Goal: Task Accomplishment & Management: Use online tool/utility

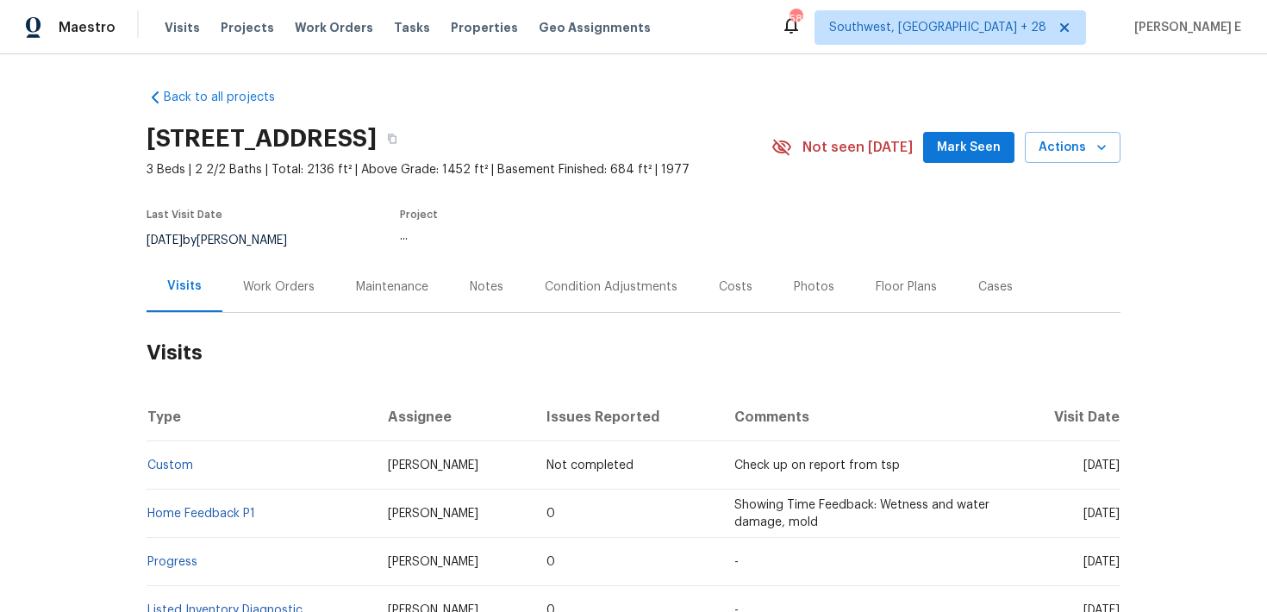
click at [296, 300] on div "Work Orders" at bounding box center [278, 286] width 113 height 51
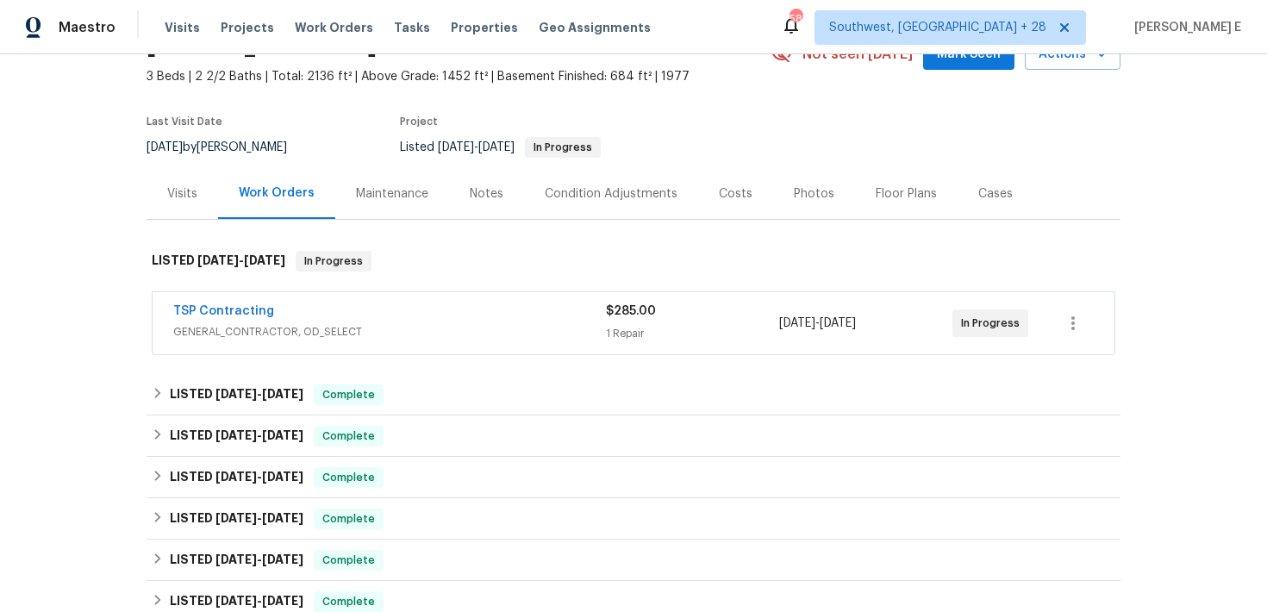
scroll to position [114, 0]
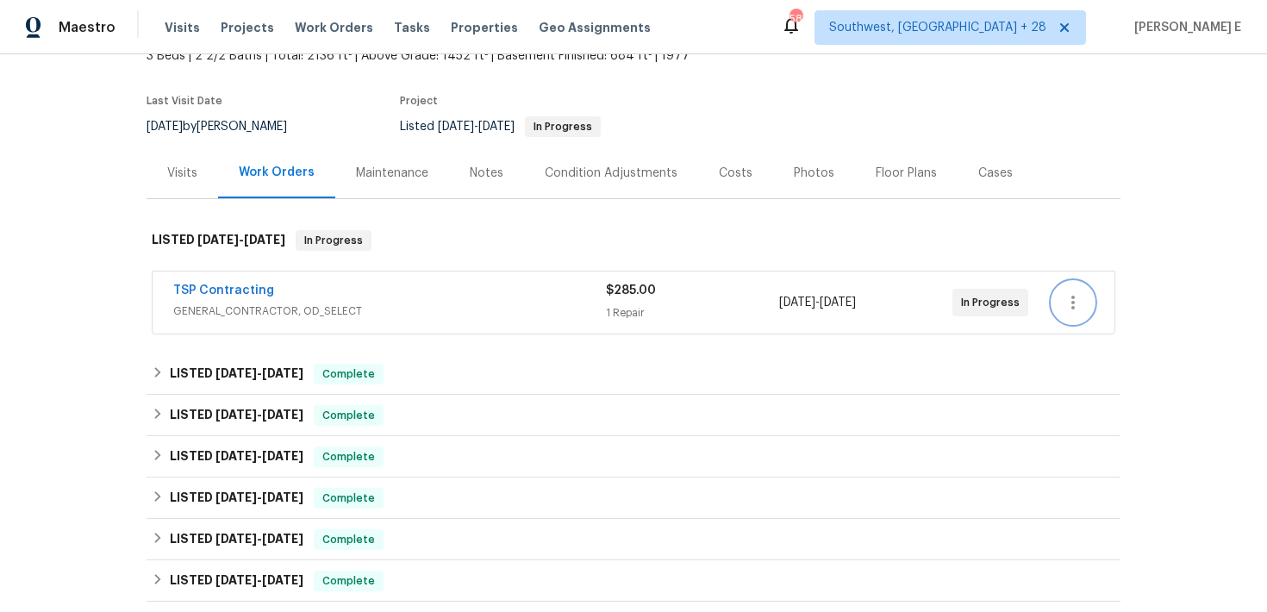
click at [1076, 304] on icon "button" at bounding box center [1073, 302] width 21 height 21
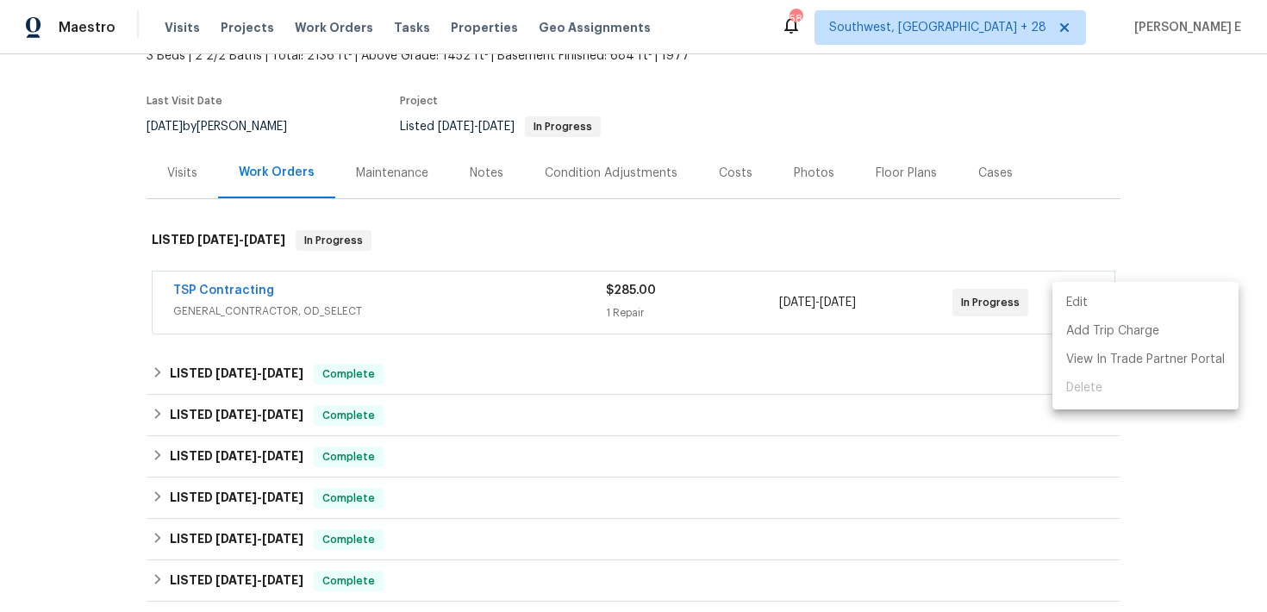
click at [1089, 303] on li "Edit" at bounding box center [1145, 303] width 186 height 28
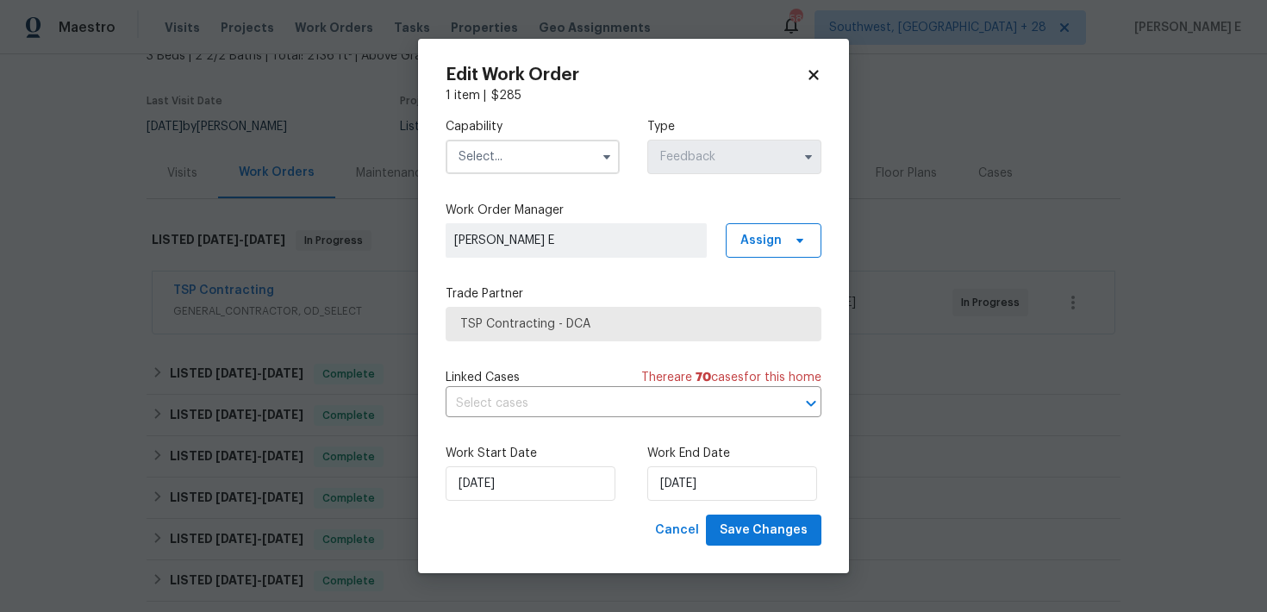
click at [589, 157] on input "text" at bounding box center [533, 157] width 174 height 34
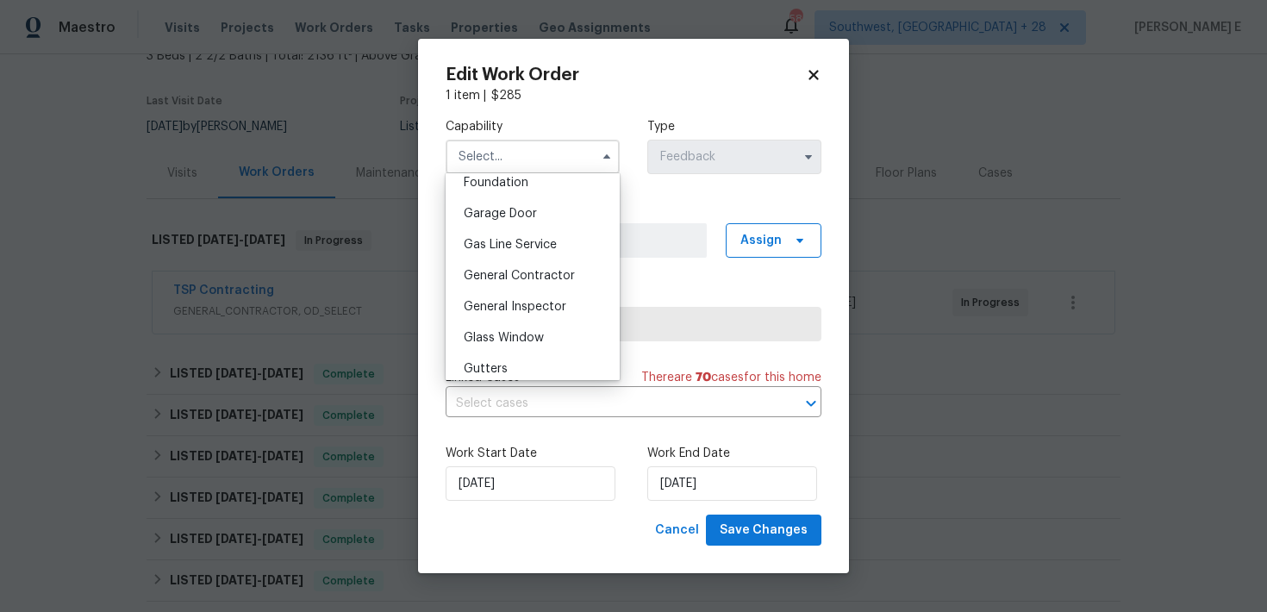
scroll to position [760, 0]
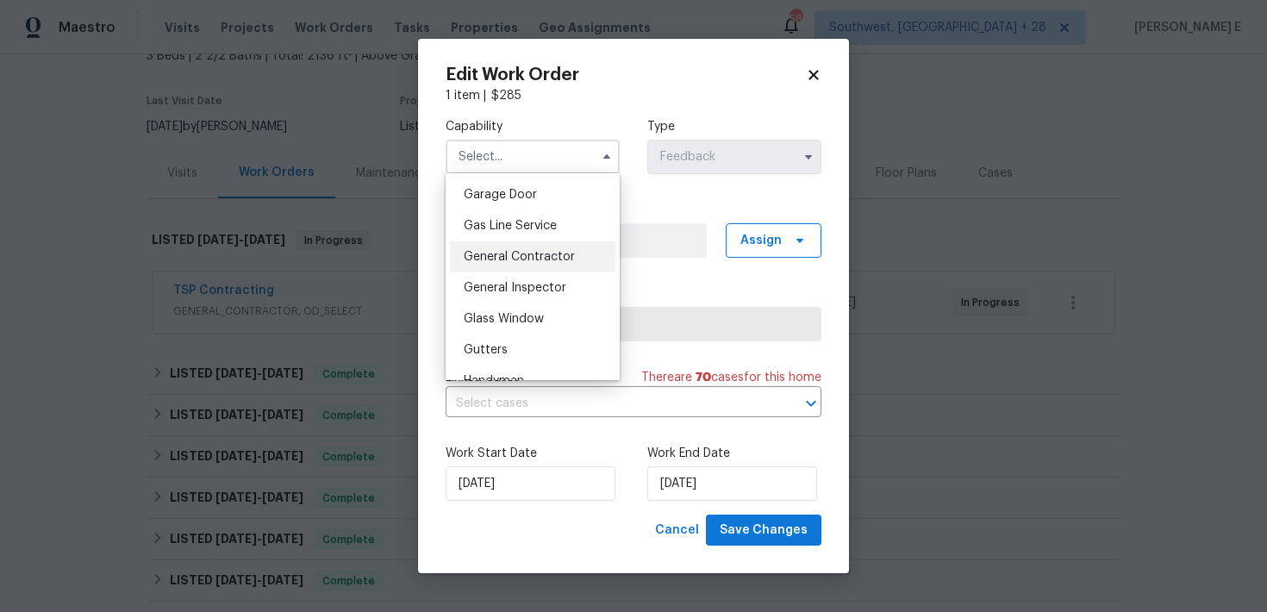
click at [558, 258] on span "General Contractor" at bounding box center [519, 257] width 111 height 12
type input "General Contractor"
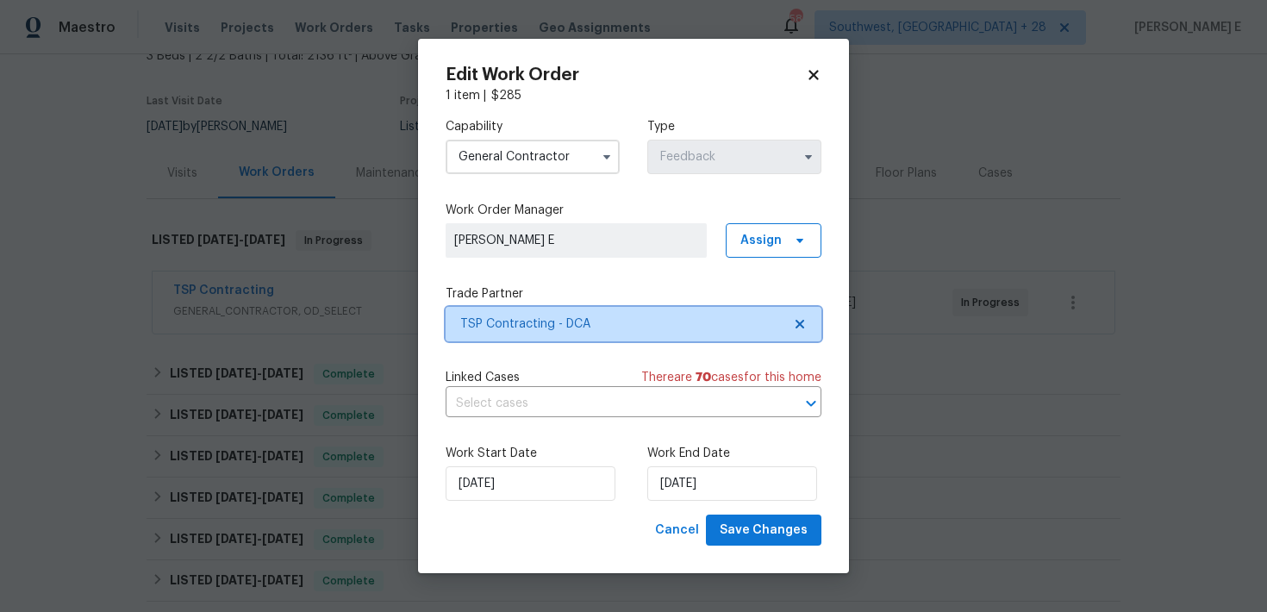
click at [552, 340] on span "TSP Contracting - DCA" at bounding box center [634, 324] width 376 height 34
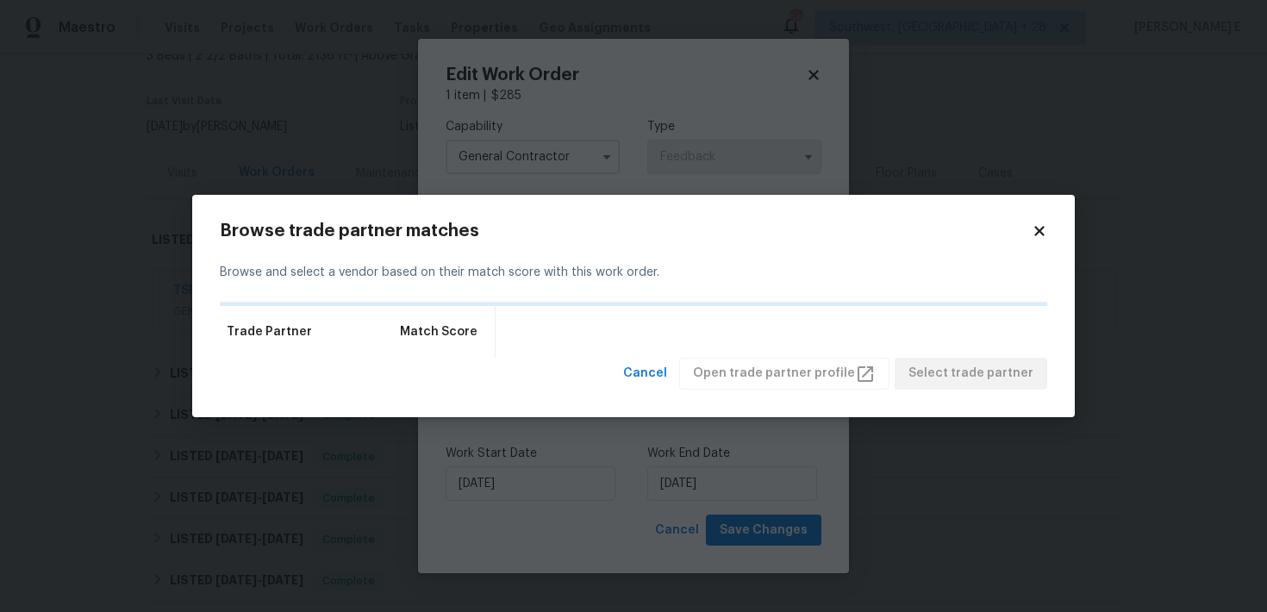
click at [552, 340] on div "Trade Partner Match Score" at bounding box center [633, 332] width 827 height 52
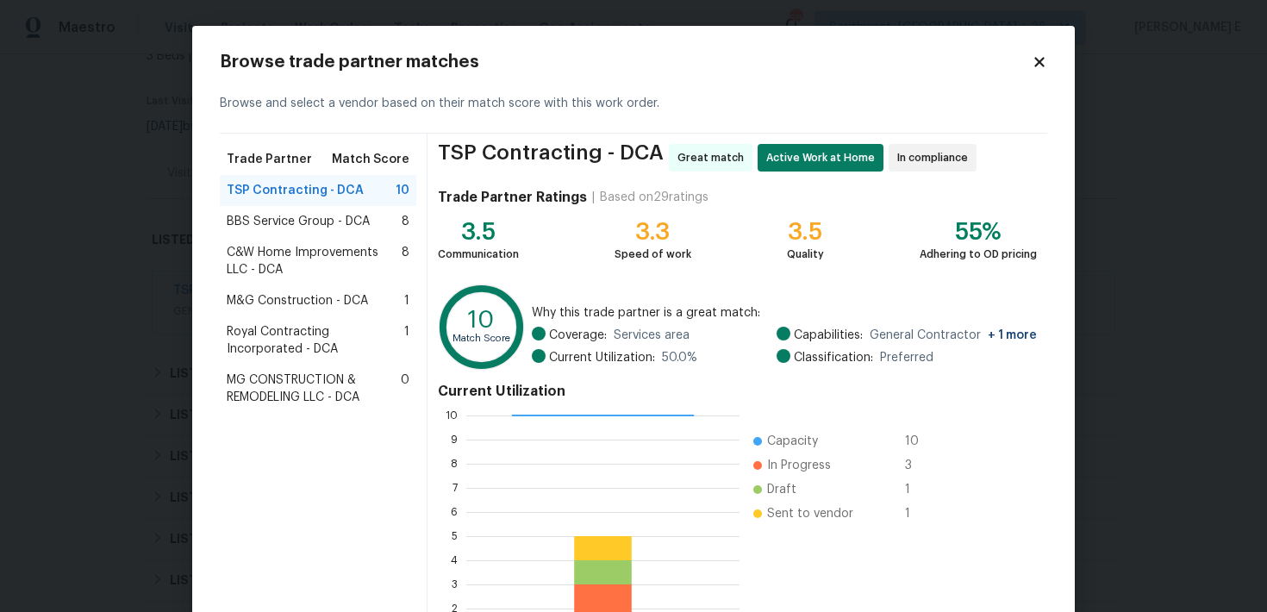
scroll to position [2, 2]
click at [335, 290] on div "M&G Construction - DCA 1" at bounding box center [318, 300] width 197 height 31
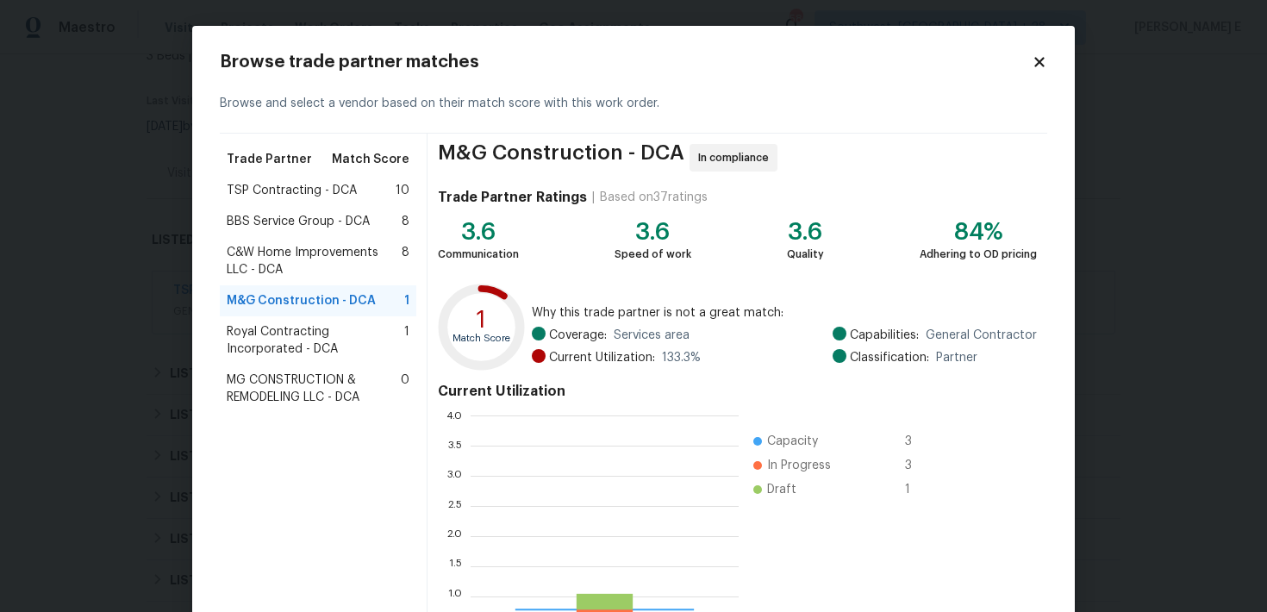
scroll to position [241, 268]
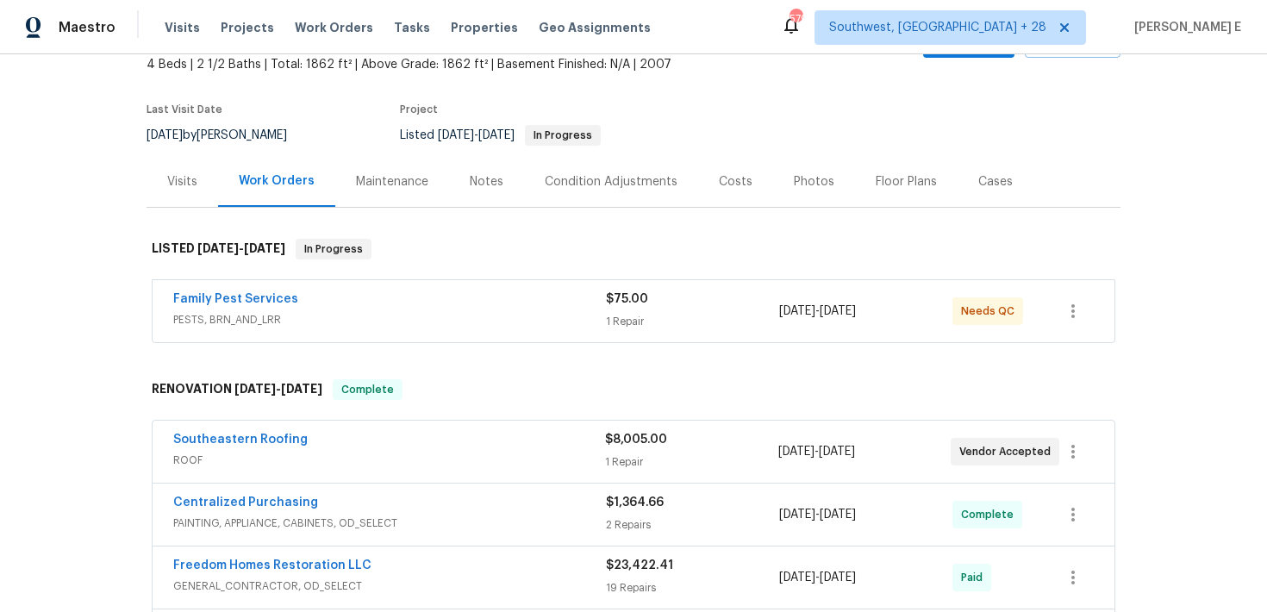
scroll to position [113, 0]
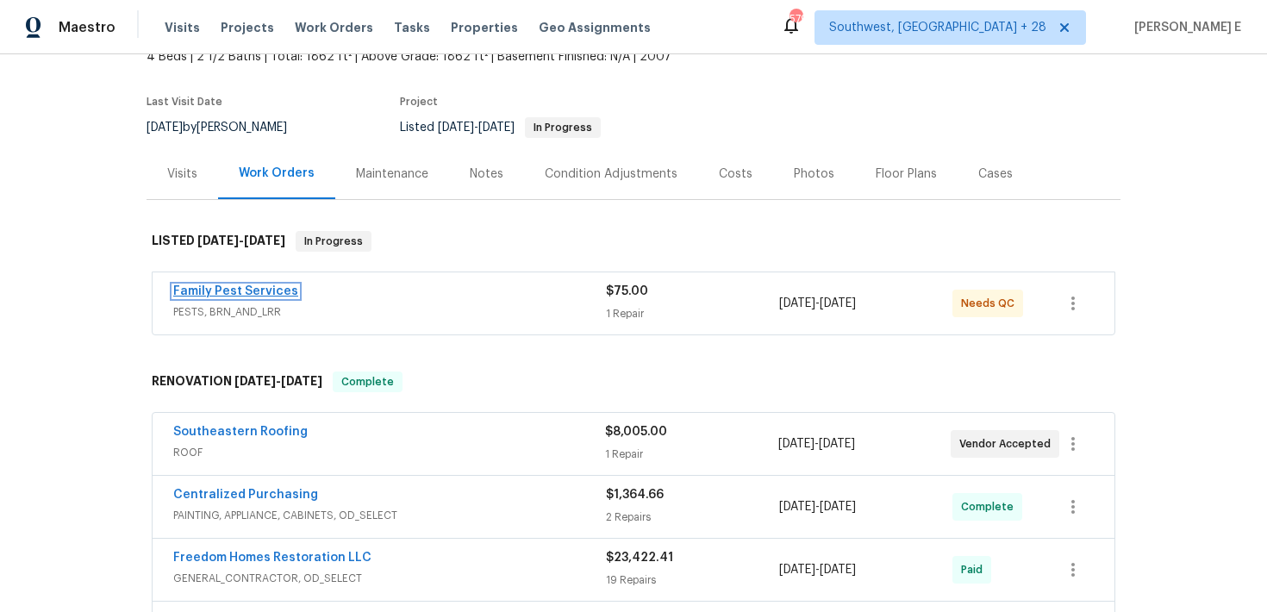
click at [262, 289] on link "Family Pest Services" at bounding box center [235, 291] width 125 height 12
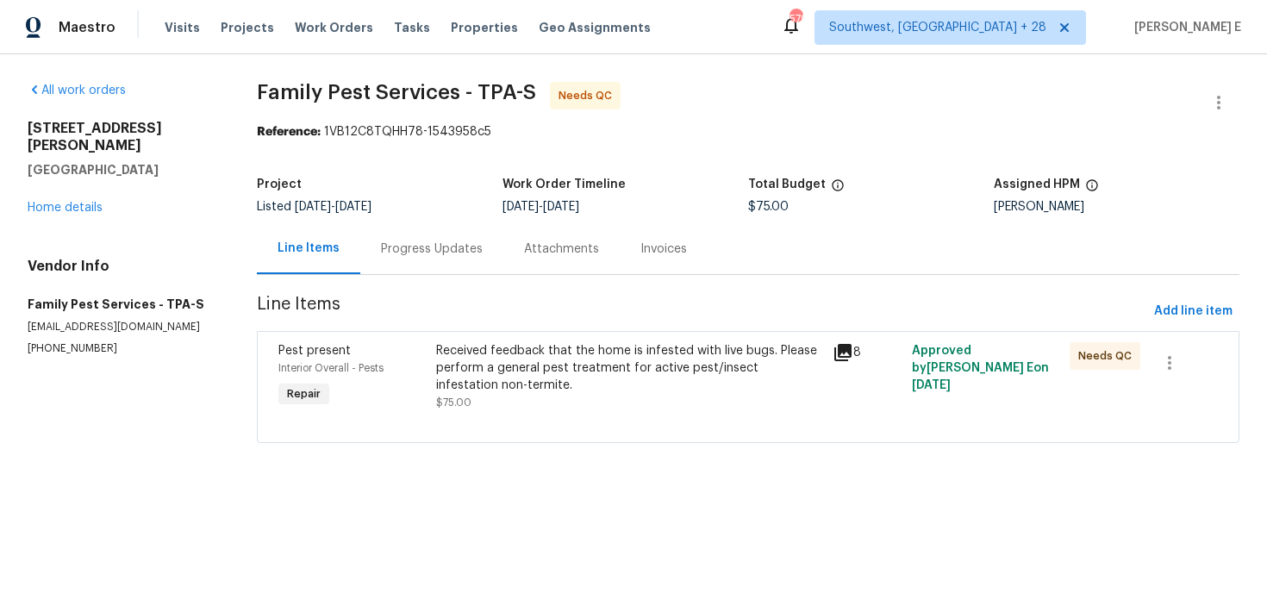
click at [434, 240] on div "Progress Updates" at bounding box center [432, 248] width 102 height 17
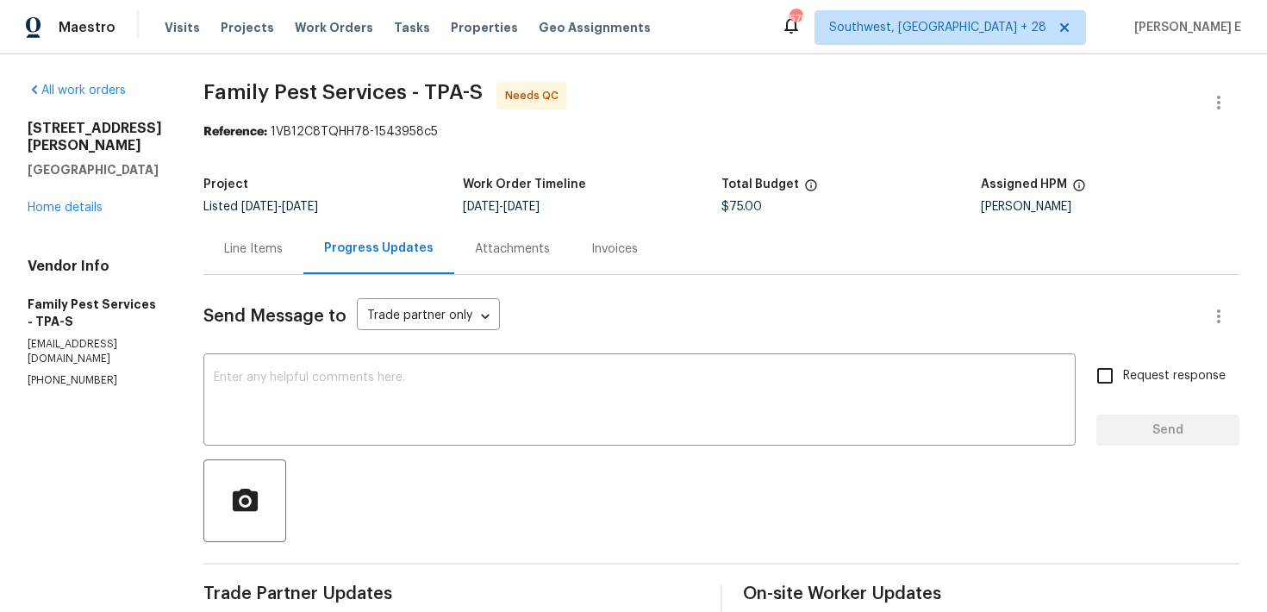
click at [264, 259] on div "Line Items" at bounding box center [253, 248] width 100 height 51
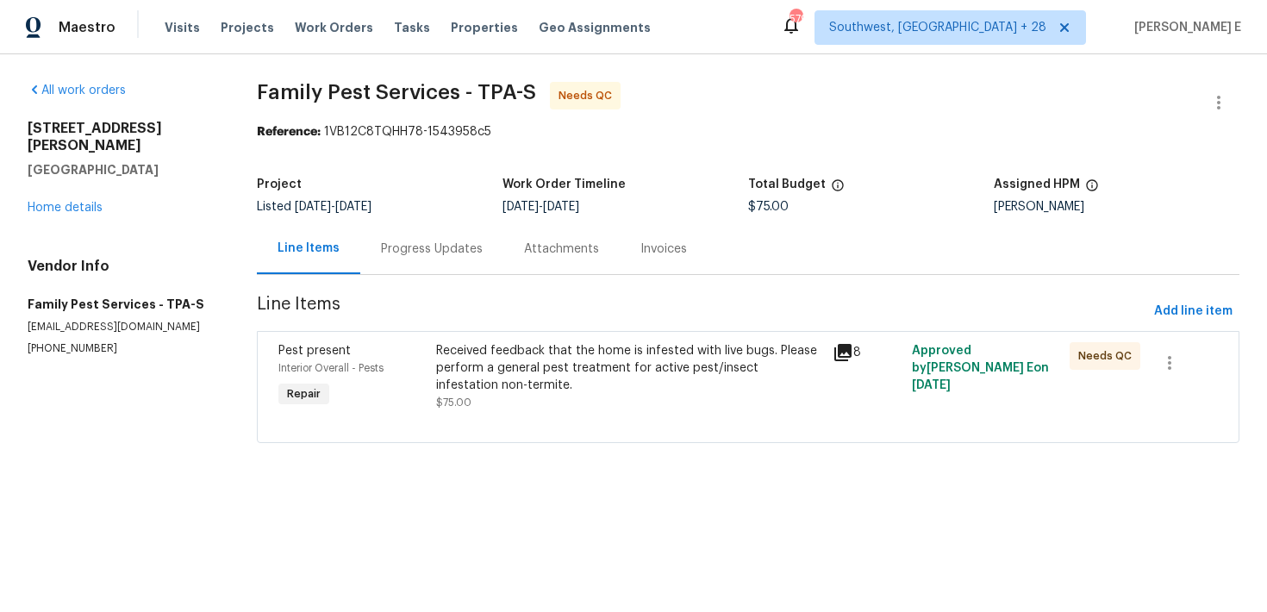
click at [517, 366] on div "Received feedback that the home is infested with live bugs. Please perform a ge…" at bounding box center [628, 368] width 385 height 52
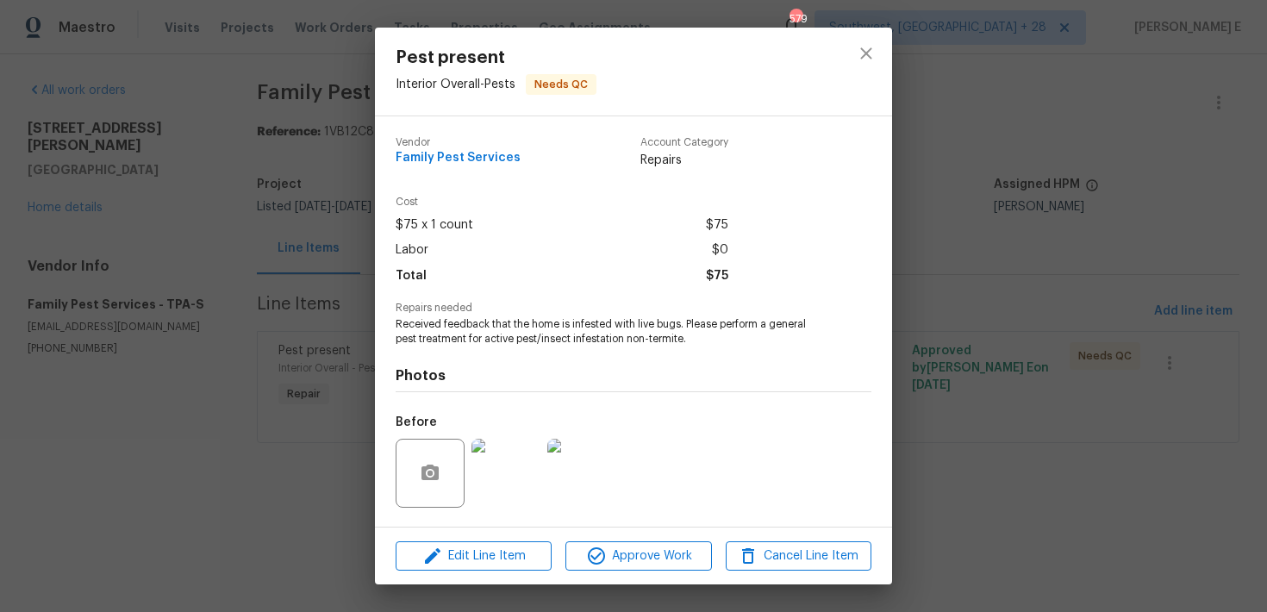
scroll to position [110, 0]
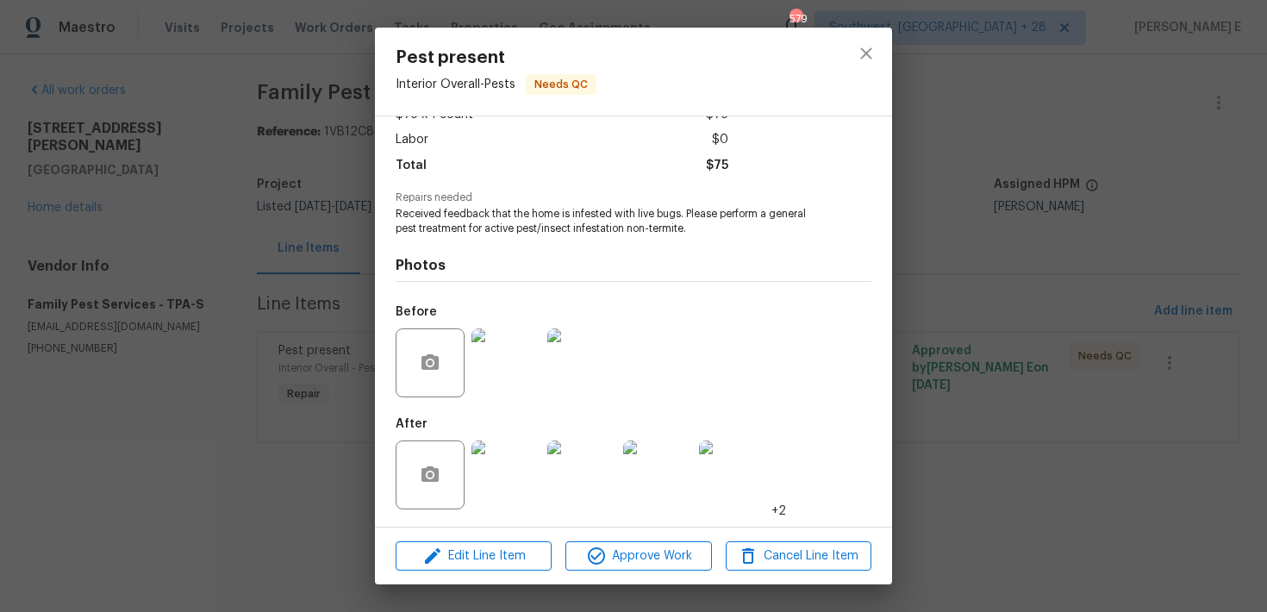
click at [511, 476] on img at bounding box center [505, 474] width 69 height 69
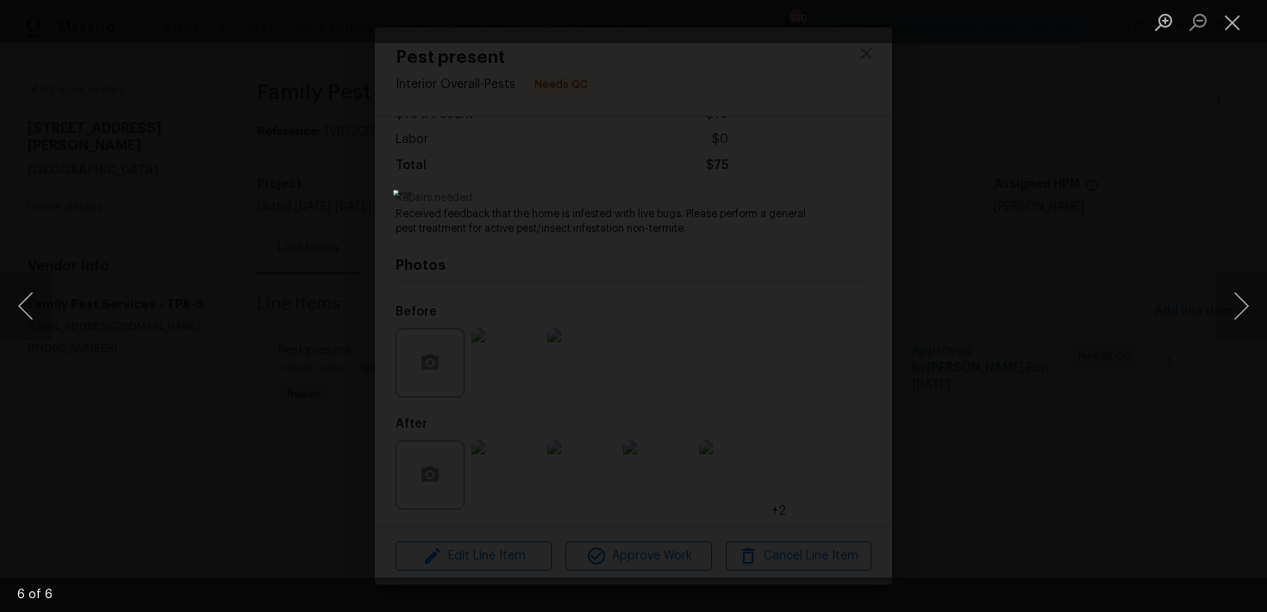
click at [1029, 245] on div "Lightbox" at bounding box center [633, 306] width 1267 height 612
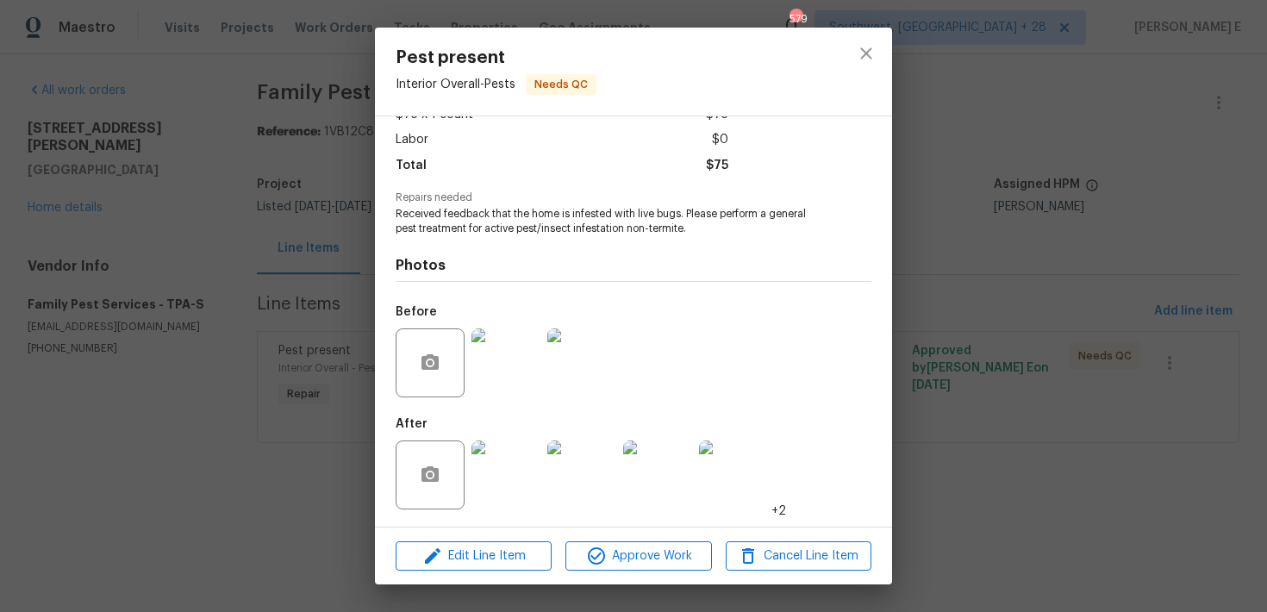
click at [1029, 245] on div "Pest present Interior Overall - Pests Needs QC Vendor Family Pest Services Acco…" at bounding box center [633, 306] width 1267 height 612
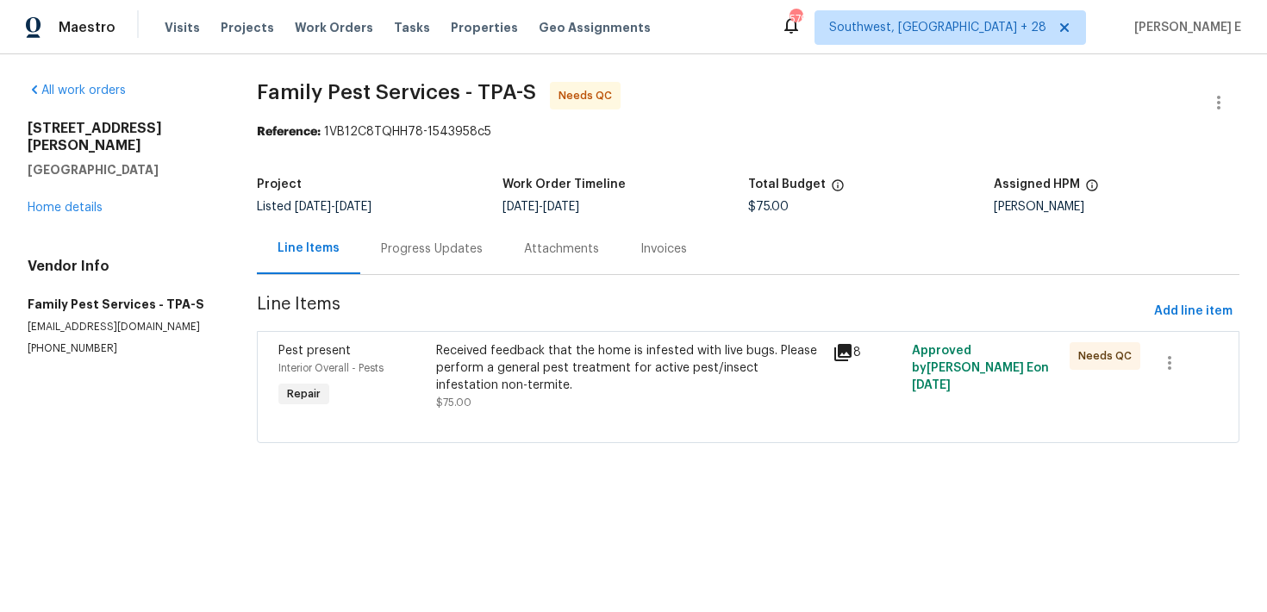
click at [721, 373] on div "Received feedback that the home is infested with live bugs. Please perform a ge…" at bounding box center [628, 368] width 385 height 52
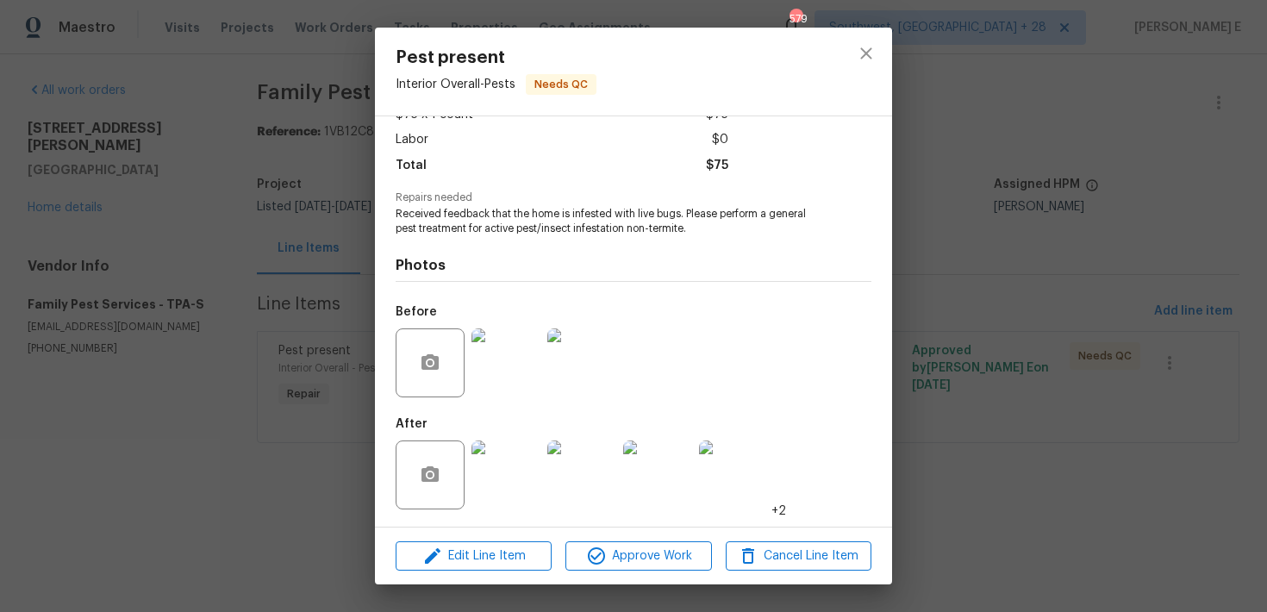
click at [571, 363] on img at bounding box center [581, 362] width 69 height 69
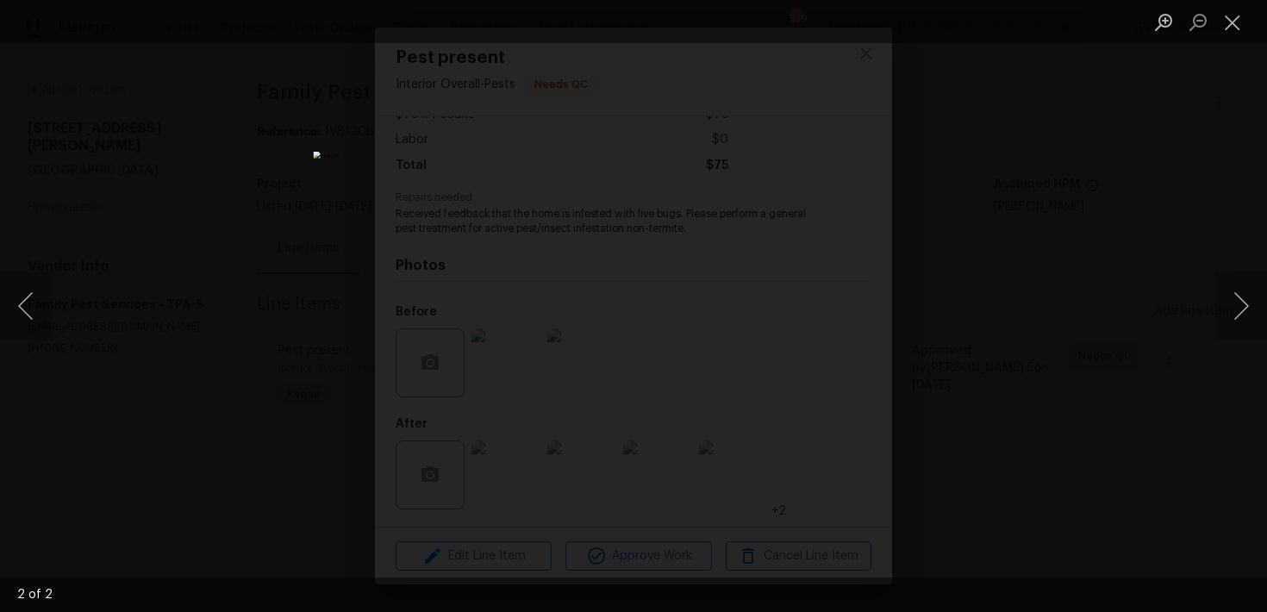
click at [945, 263] on div "Lightbox" at bounding box center [633, 306] width 1267 height 612
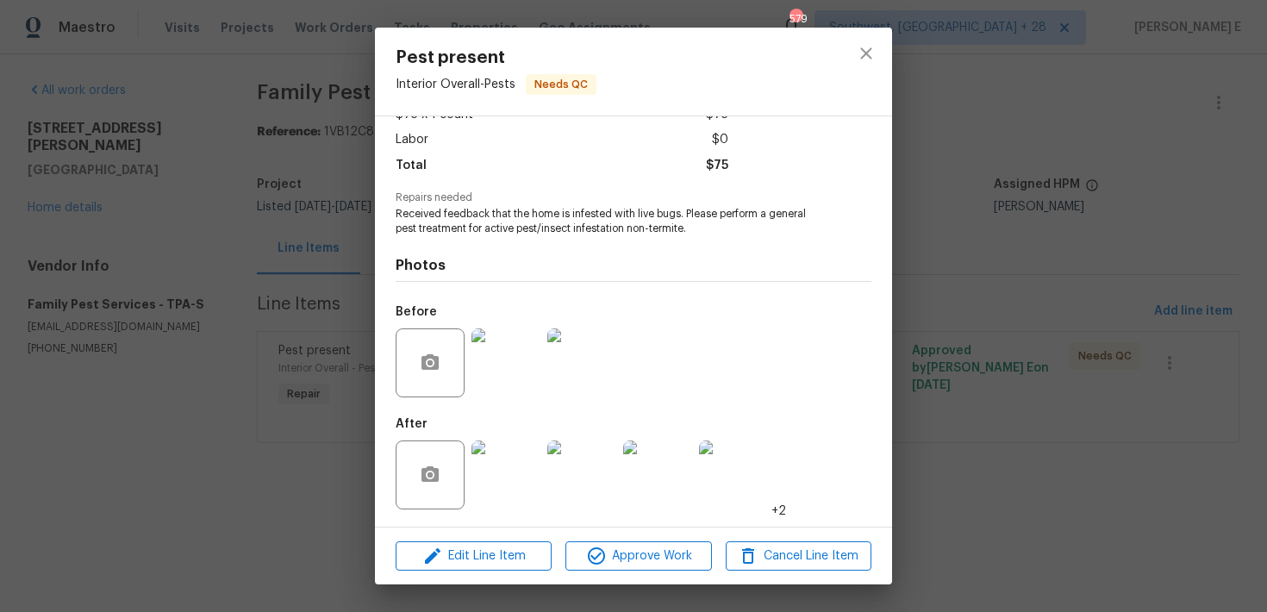
click at [505, 471] on img at bounding box center [505, 474] width 69 height 69
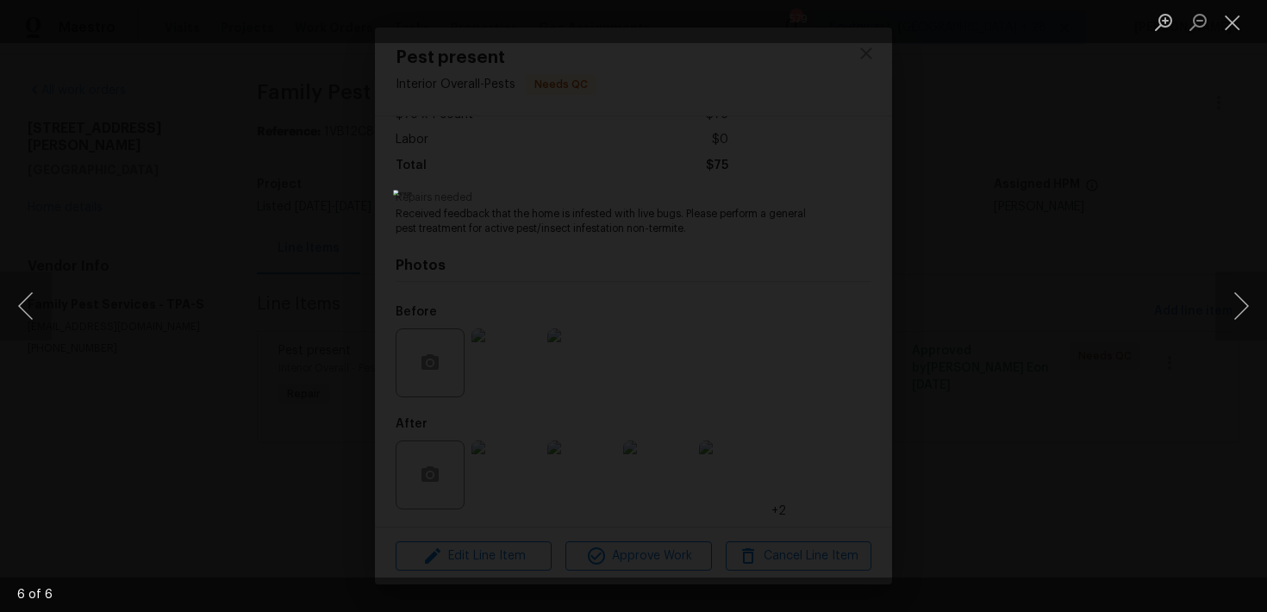
click at [945, 213] on div "Lightbox" at bounding box center [633, 306] width 1267 height 612
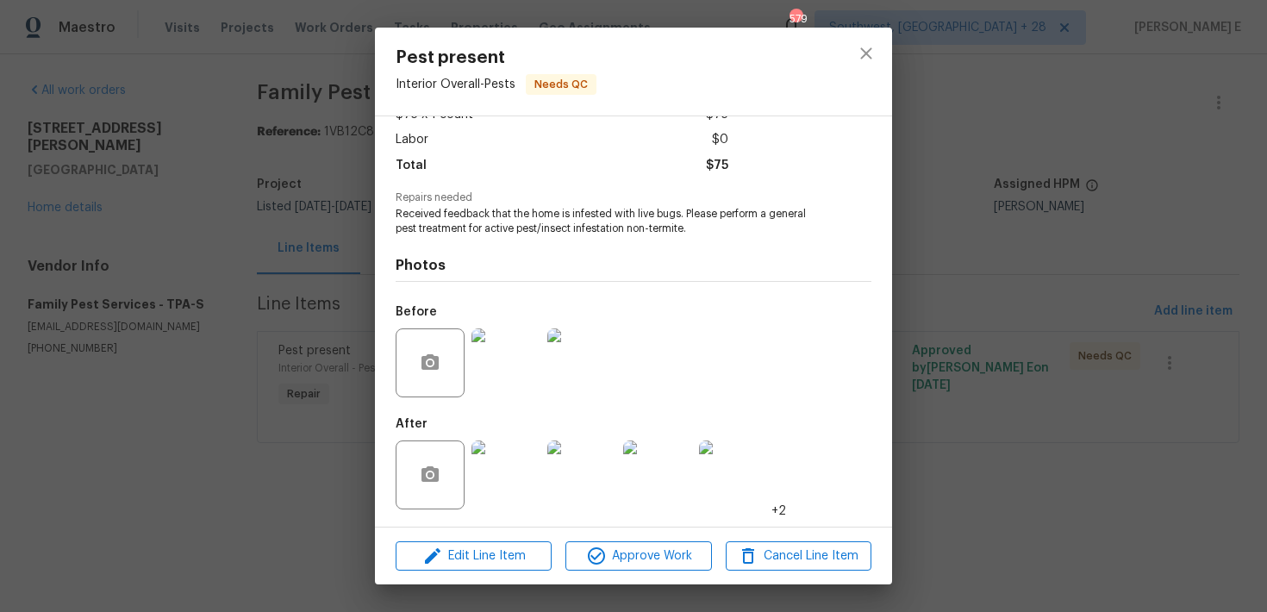
click at [945, 213] on div "Pest present Interior Overall - Pests Needs QC Vendor Family Pest Services Acco…" at bounding box center [633, 306] width 1267 height 612
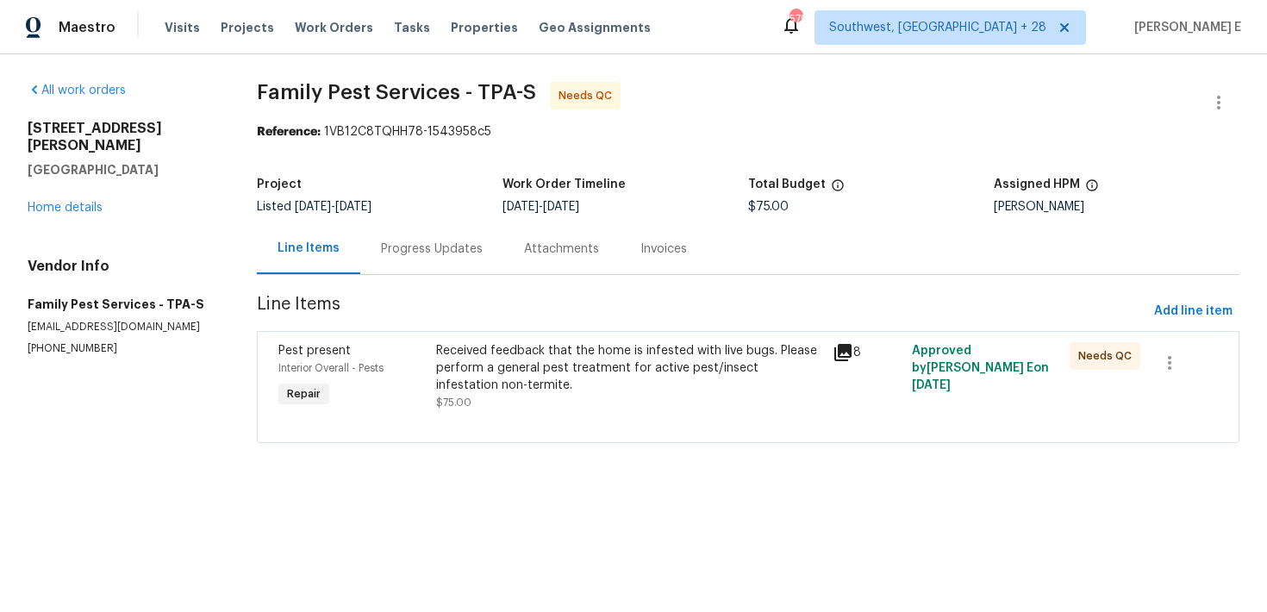
click at [431, 246] on div "Progress Updates" at bounding box center [432, 248] width 102 height 17
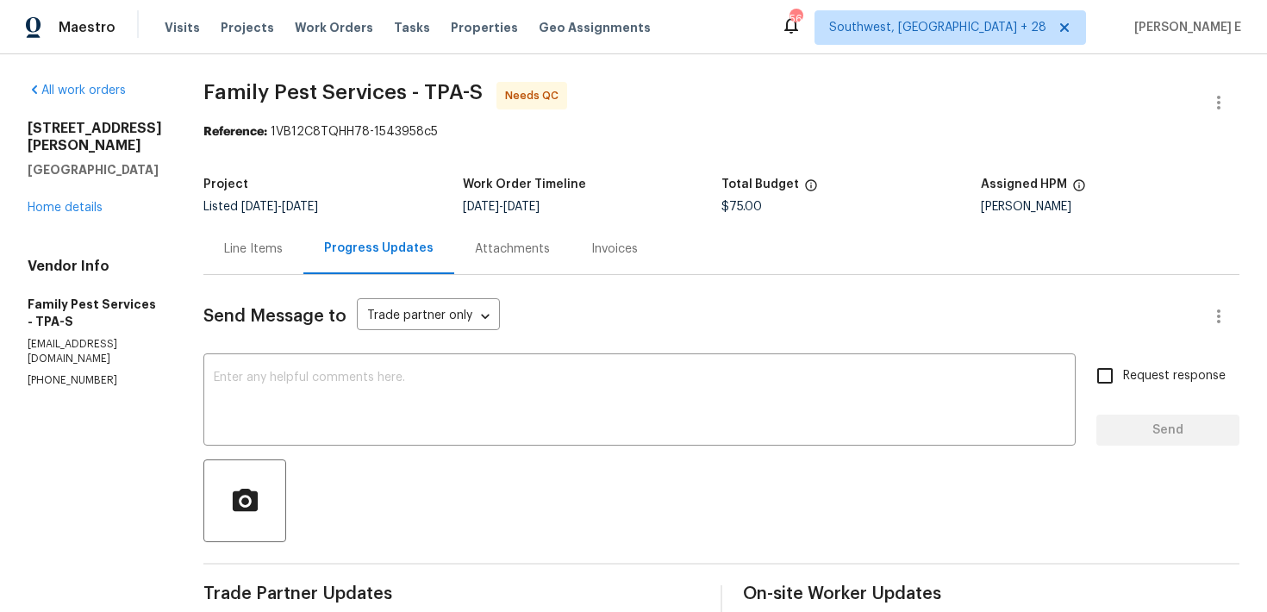
click at [285, 238] on div "Line Items" at bounding box center [253, 248] width 100 height 51
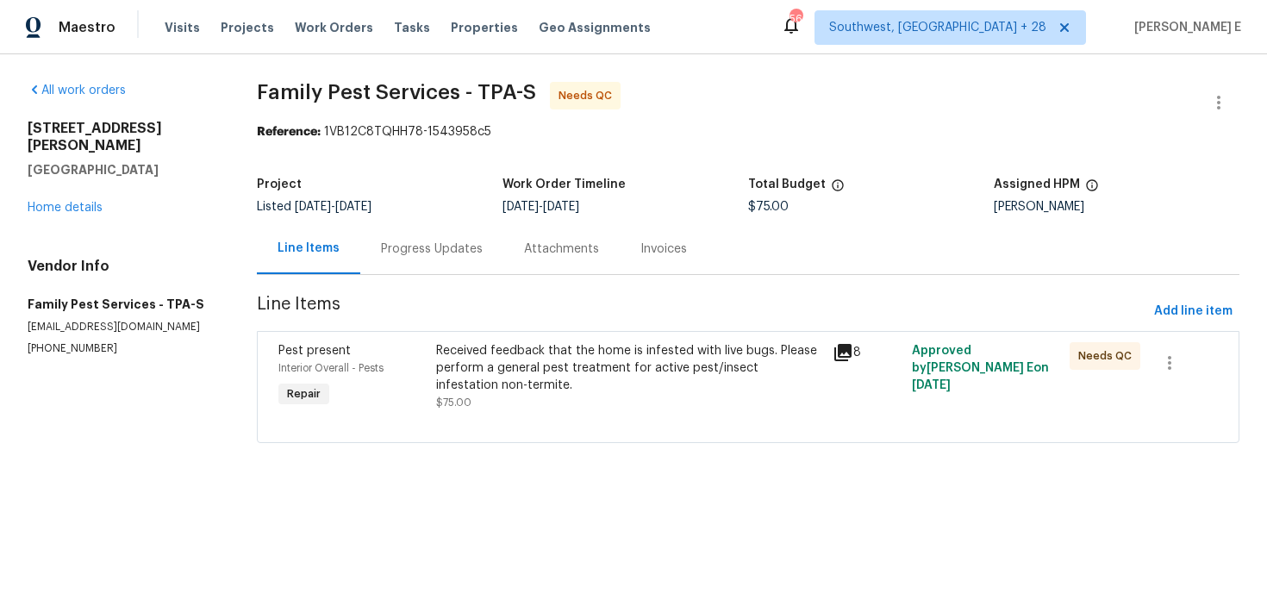
click at [584, 371] on div "Received feedback that the home is infested with live bugs. Please perform a ge…" at bounding box center [628, 368] width 385 height 52
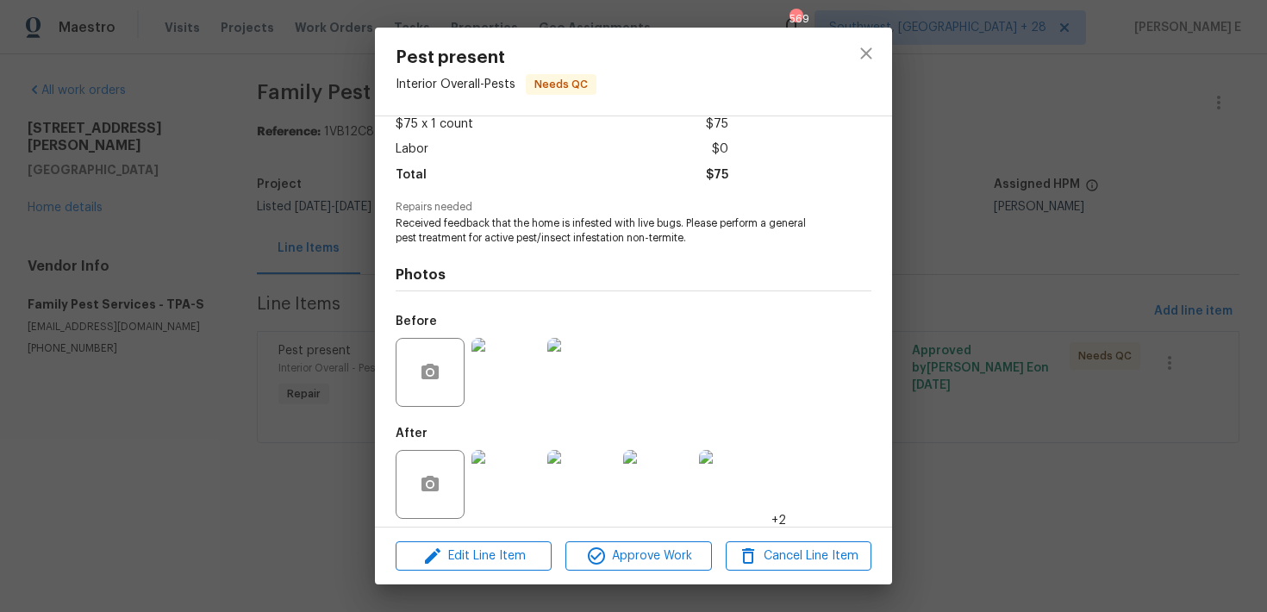
scroll to position [110, 0]
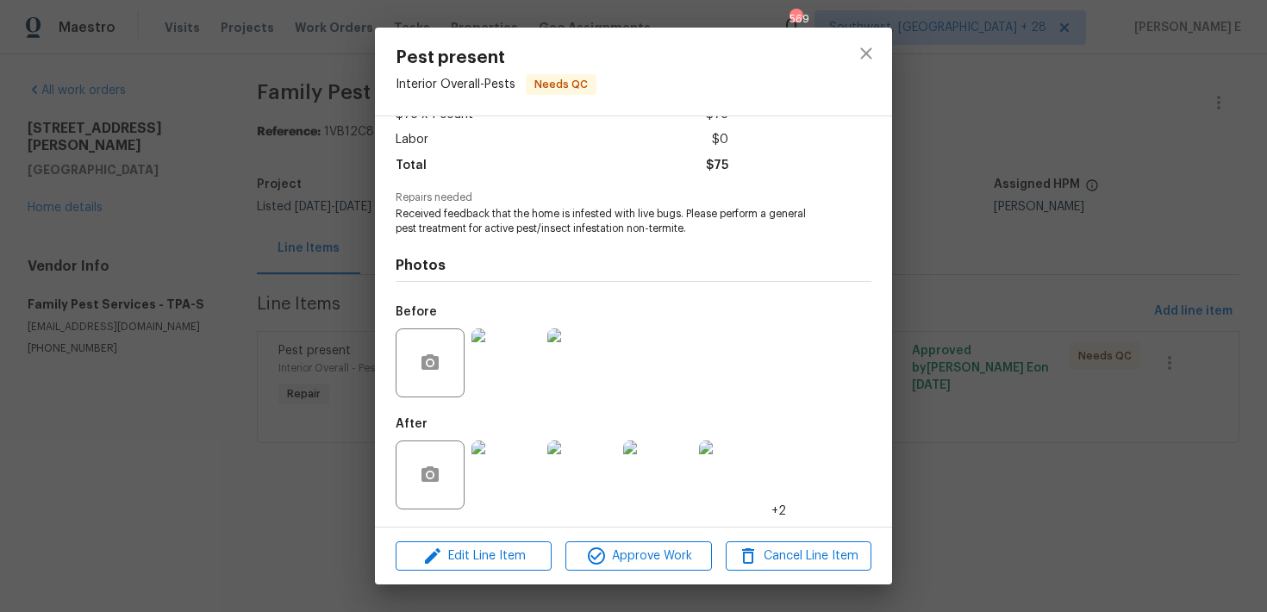
click at [1081, 31] on div "Pest present Interior Overall - Pests Needs QC Vendor Family Pest Services Acco…" at bounding box center [633, 306] width 1267 height 612
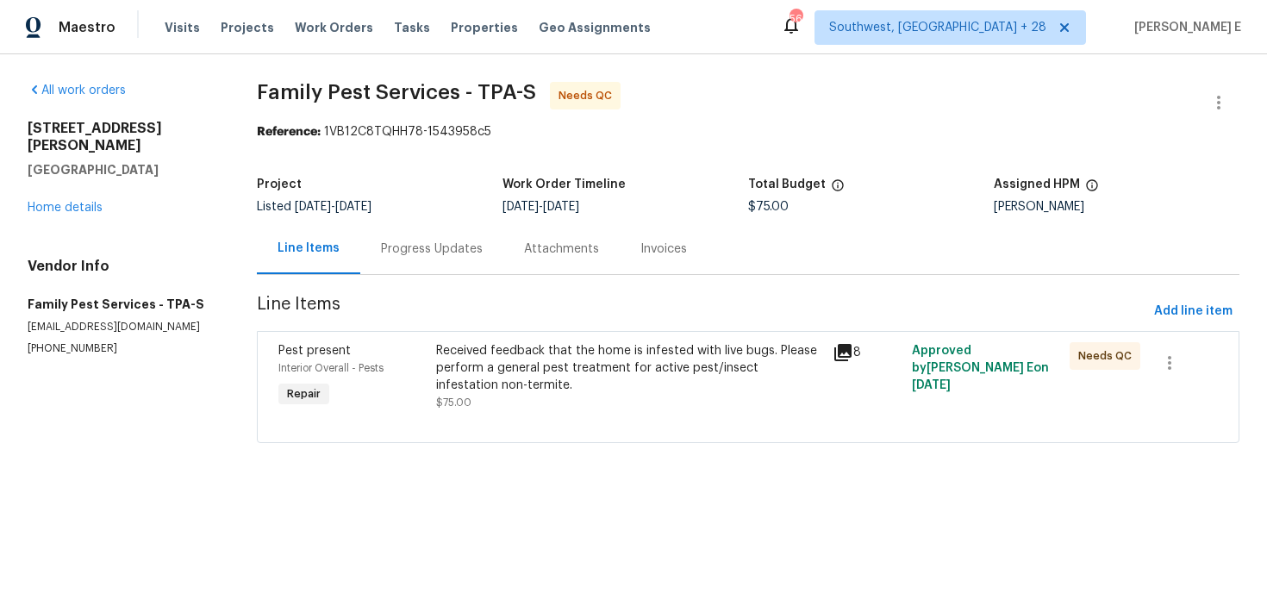
click at [402, 255] on div "Progress Updates" at bounding box center [432, 248] width 102 height 17
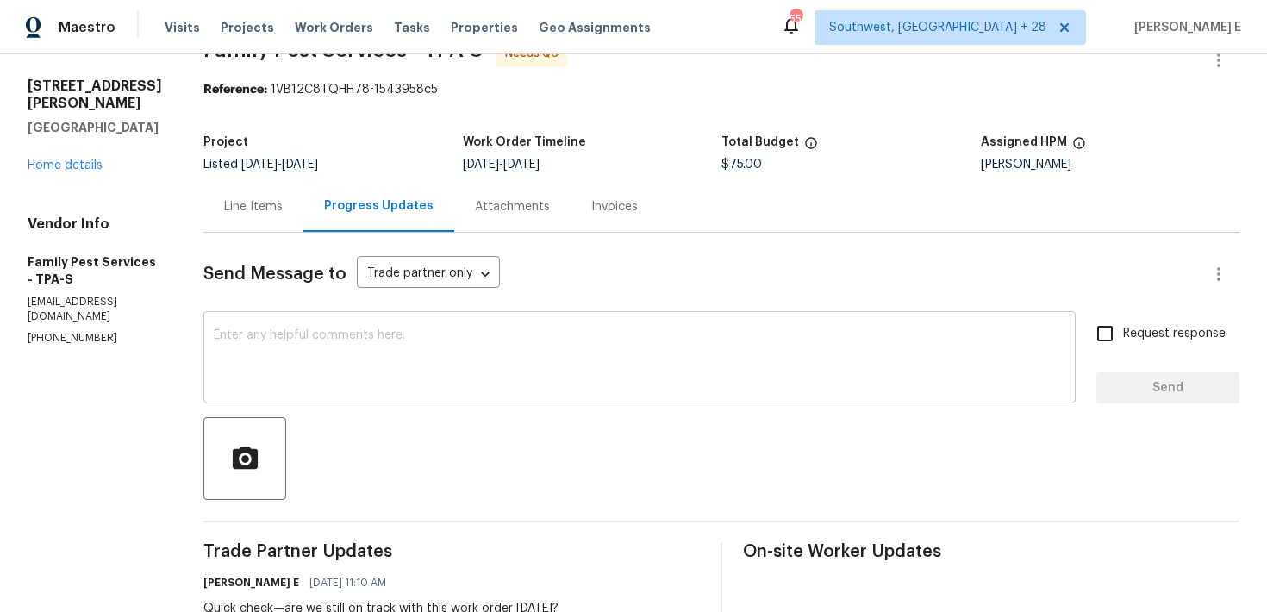
click at [568, 331] on textarea at bounding box center [640, 359] width 852 height 60
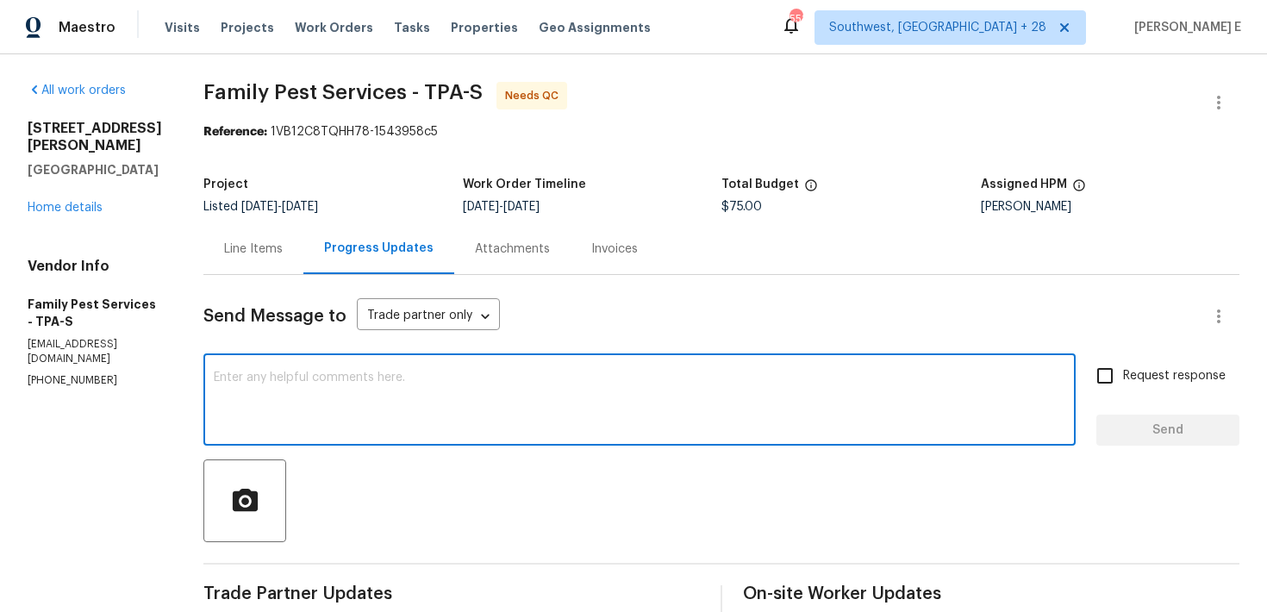
paste textarea "We saw that this work order is marked complete—can you confirm if everything’s …"
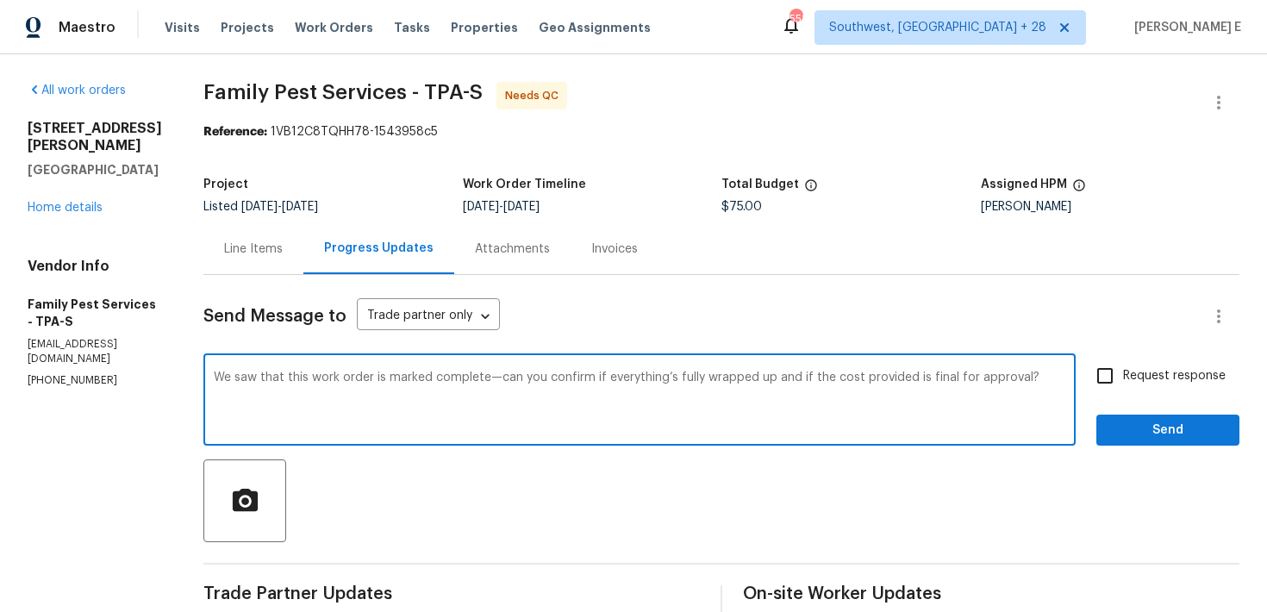
type textarea "We saw that this work order is marked complete—can you confirm if everything’s …"
click at [1153, 371] on span "Request response" at bounding box center [1174, 376] width 103 height 18
click at [1123, 371] on input "Request response" at bounding box center [1105, 376] width 36 height 36
checkbox input "true"
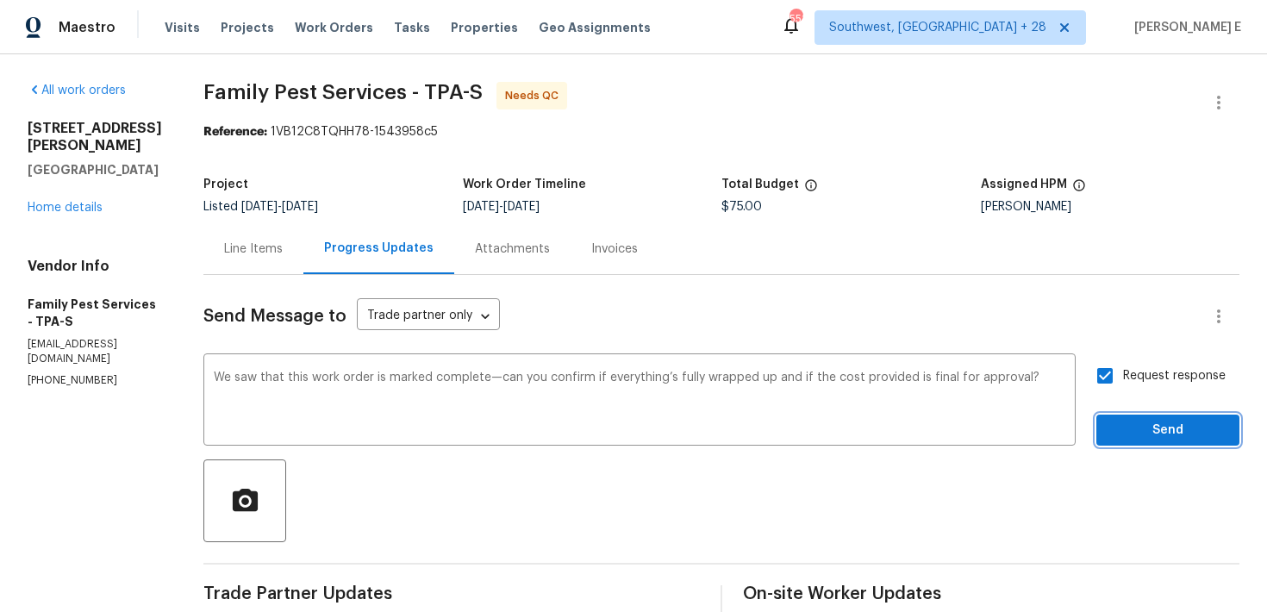
click at [1133, 431] on span "Send" at bounding box center [1167, 431] width 115 height 22
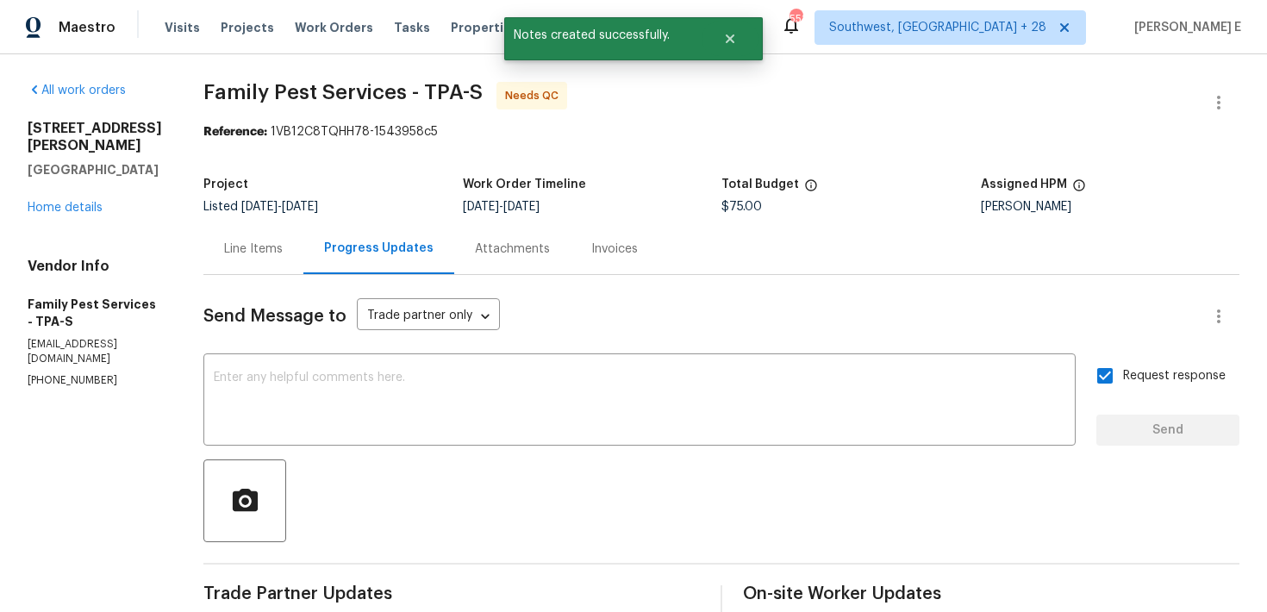
click at [231, 253] on div "Line Items" at bounding box center [253, 248] width 59 height 17
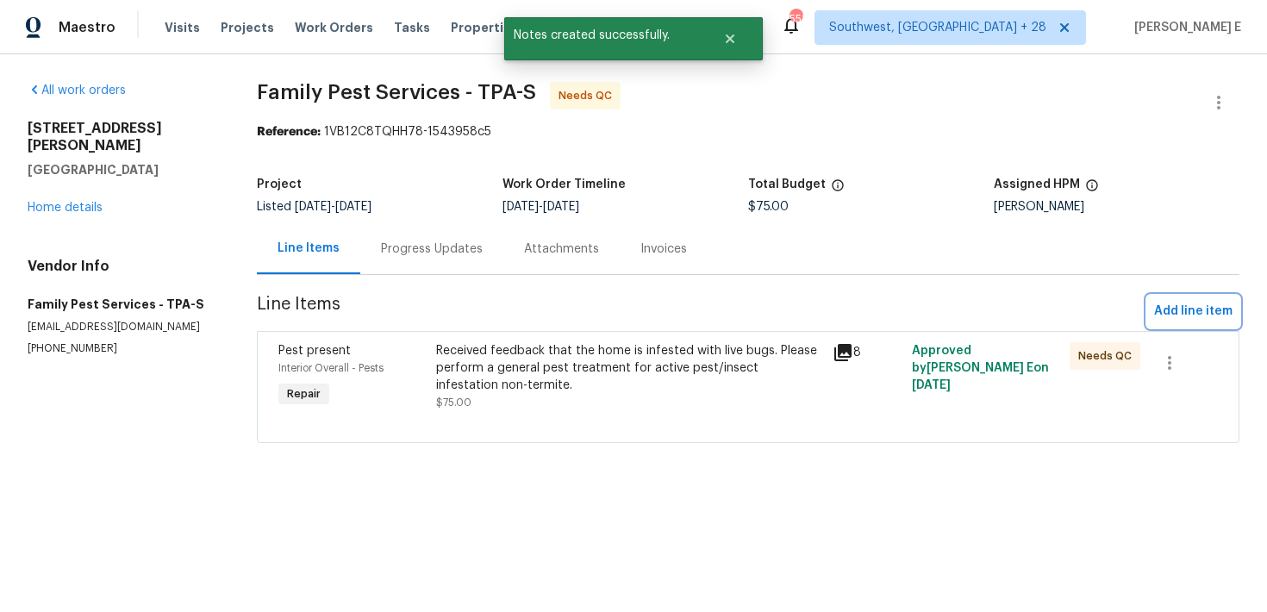
click at [1183, 313] on span "Add line item" at bounding box center [1193, 312] width 78 height 22
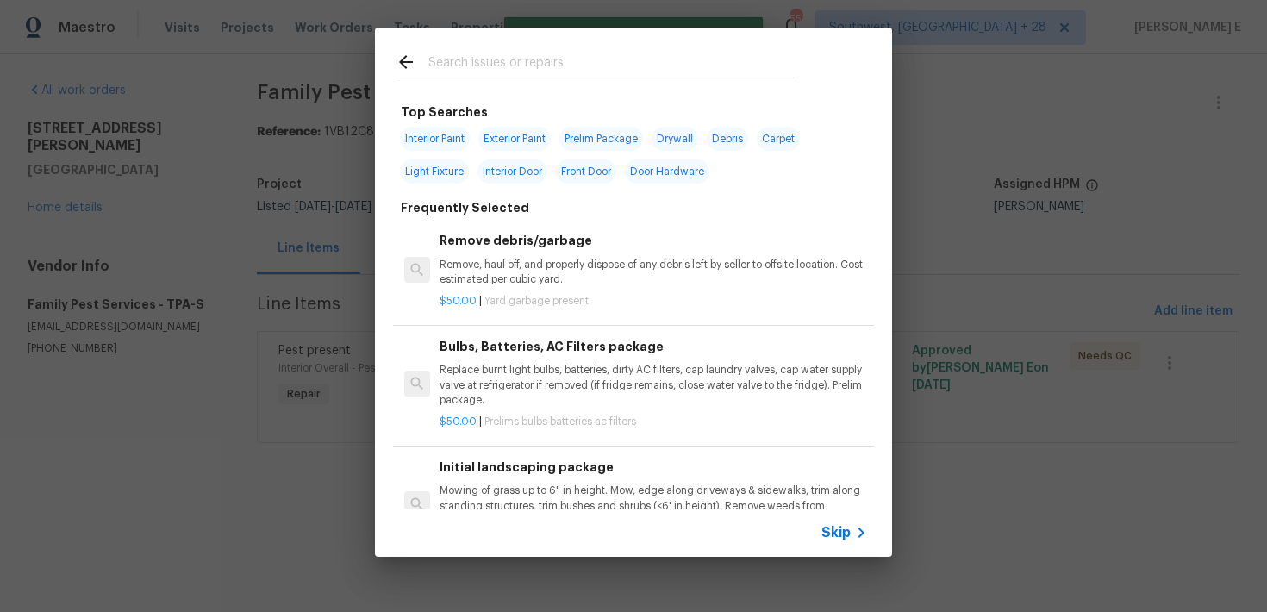
click at [840, 532] on span "Skip" at bounding box center [835, 532] width 29 height 17
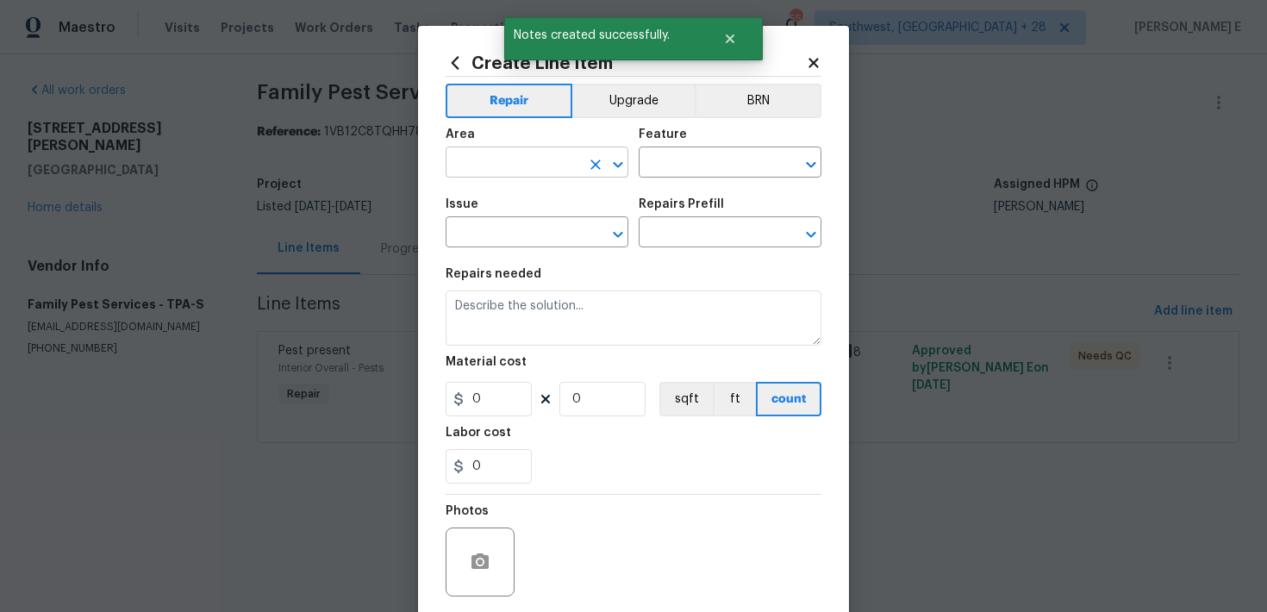
click at [519, 160] on input "text" at bounding box center [513, 164] width 134 height 27
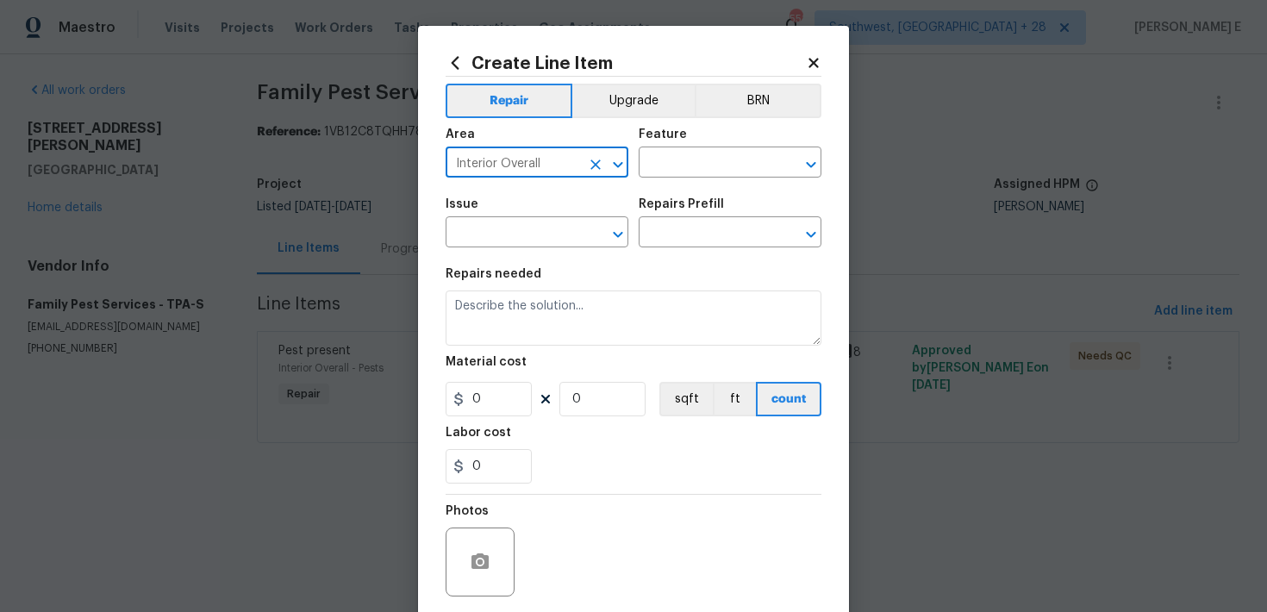
type input "Interior Overall"
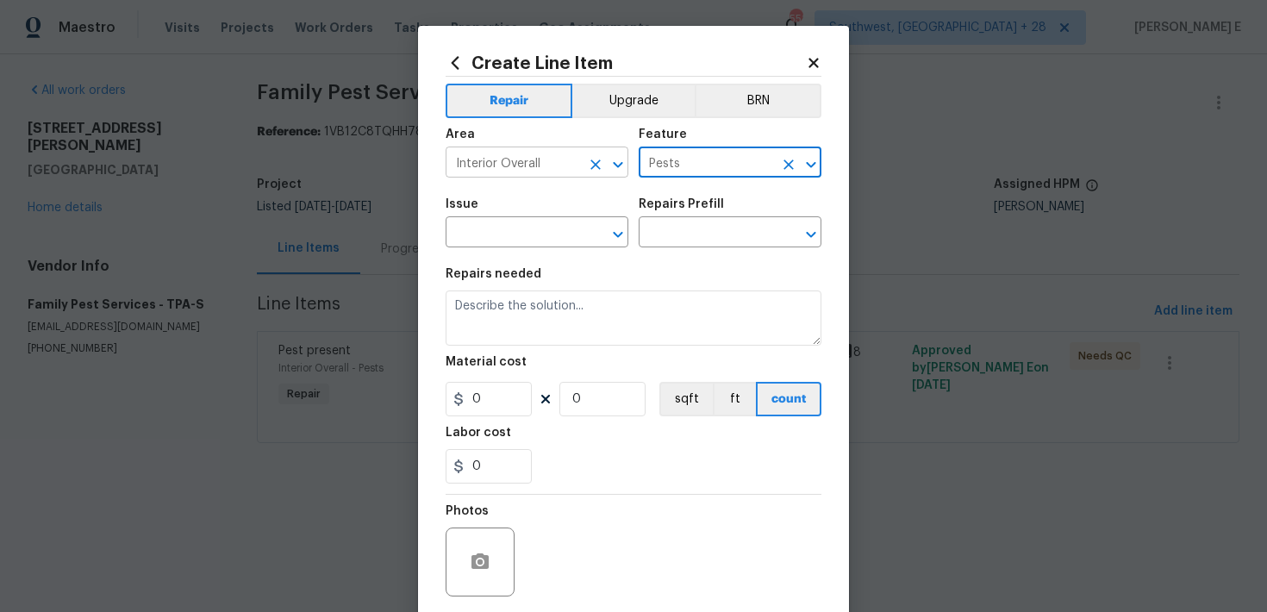
type input "Pests"
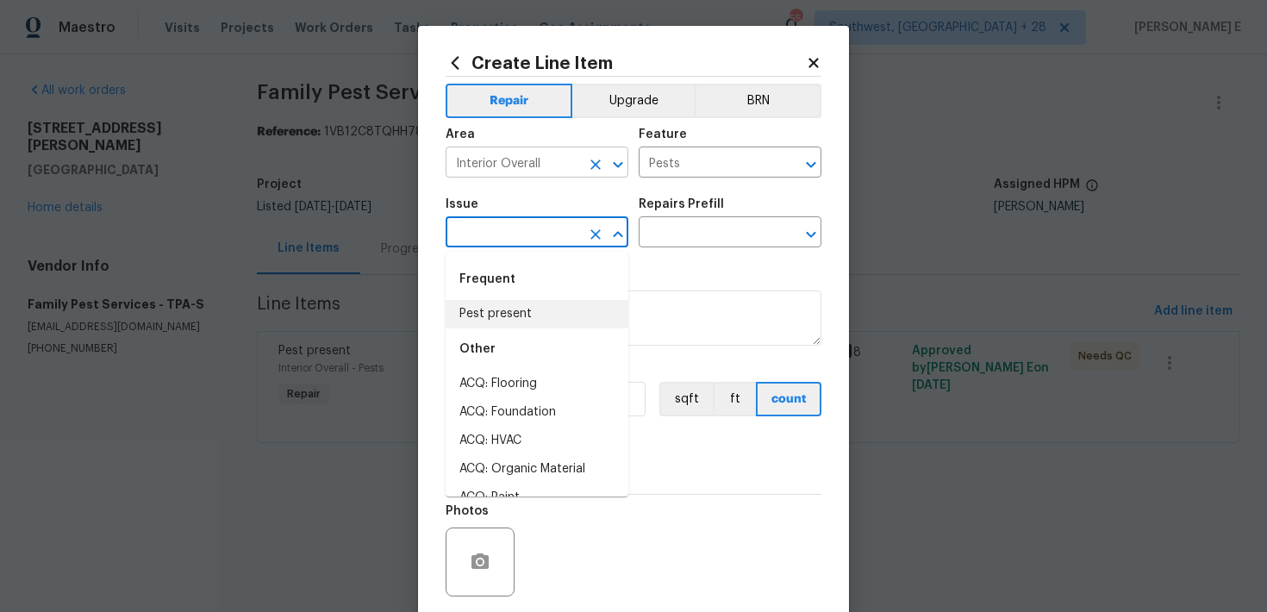
type input "Pest present"
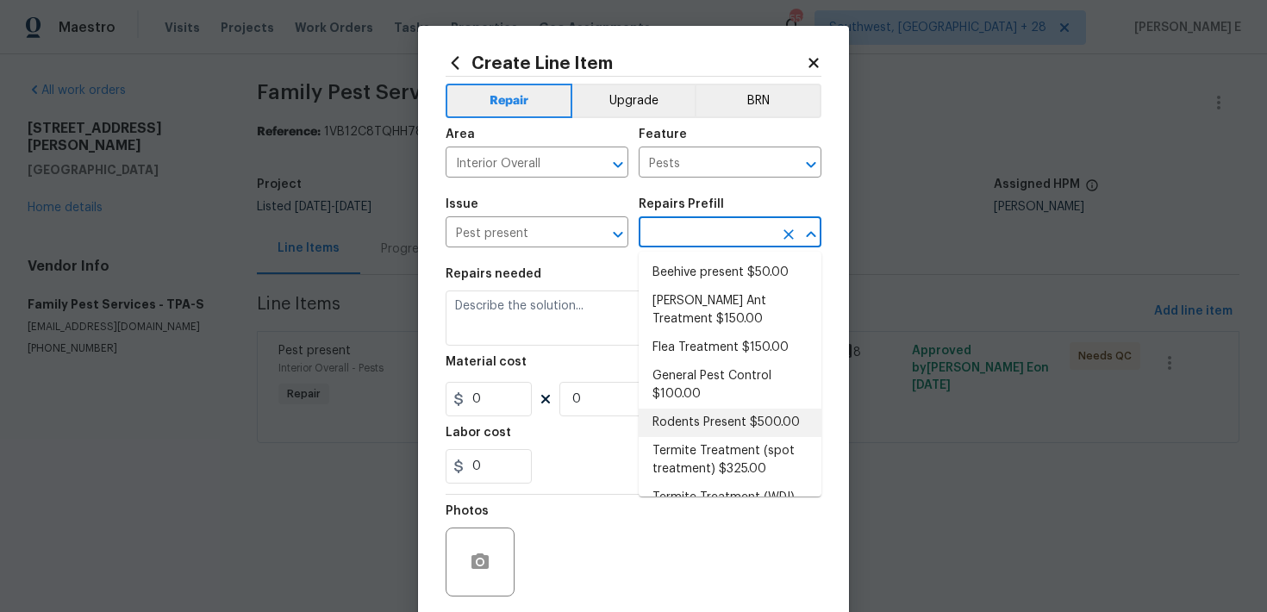
scroll to position [22, 0]
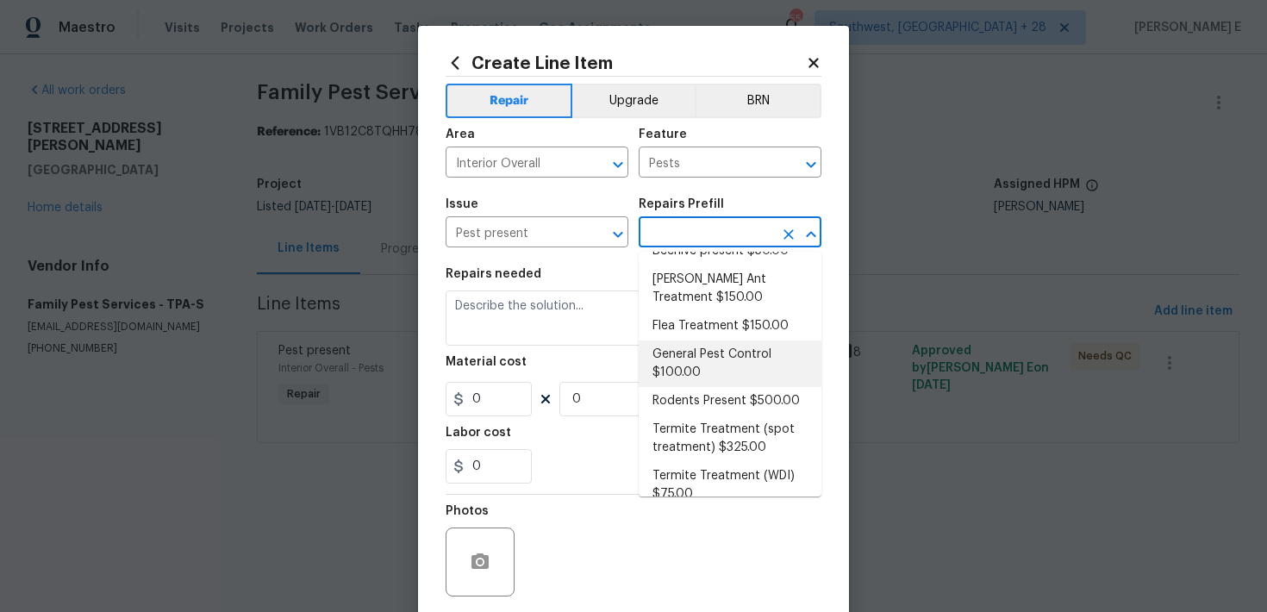
click at [687, 358] on li "General Pest Control $100.00" at bounding box center [730, 363] width 183 height 47
type input "General Pest Control $100.00"
type textarea "General pest treatment for active pest/insect infestation - non termite"
type input "100"
type input "1"
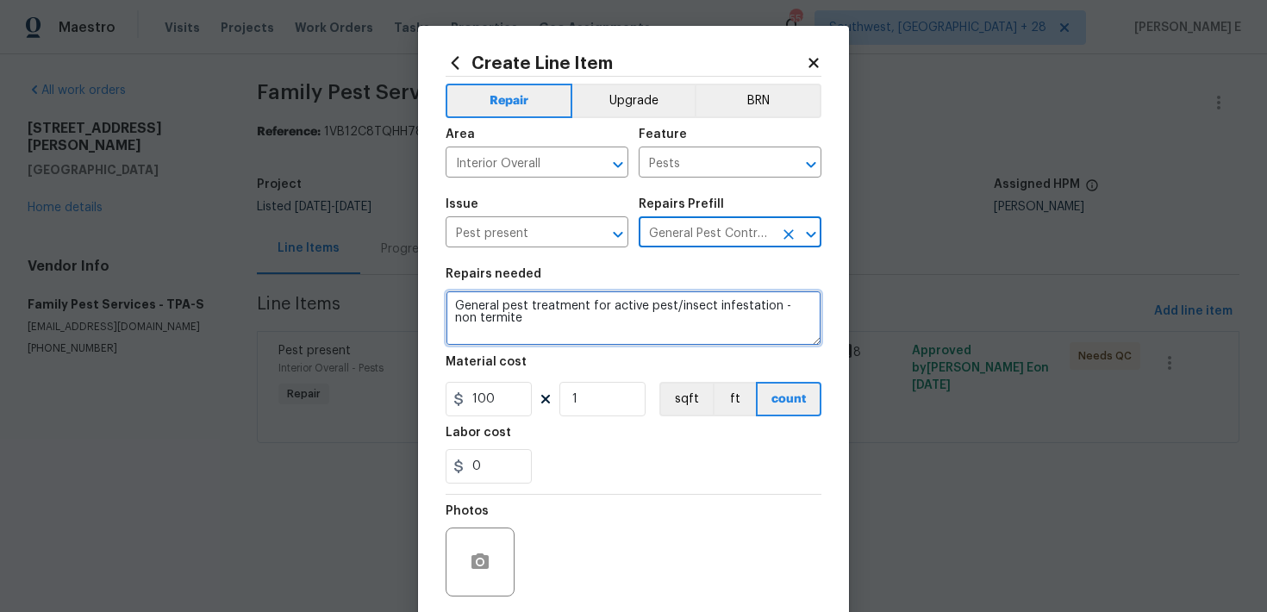
click at [598, 331] on textarea "General pest treatment for active pest/insect infestation - non termite" at bounding box center [634, 317] width 376 height 55
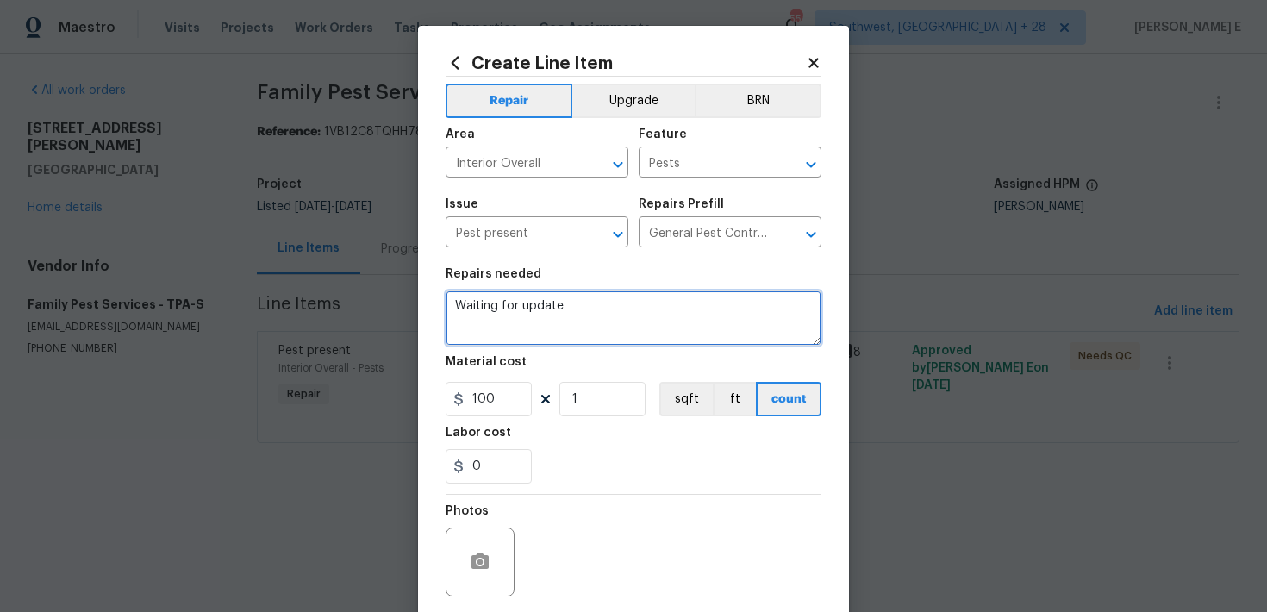
type textarea "Waiting for update"
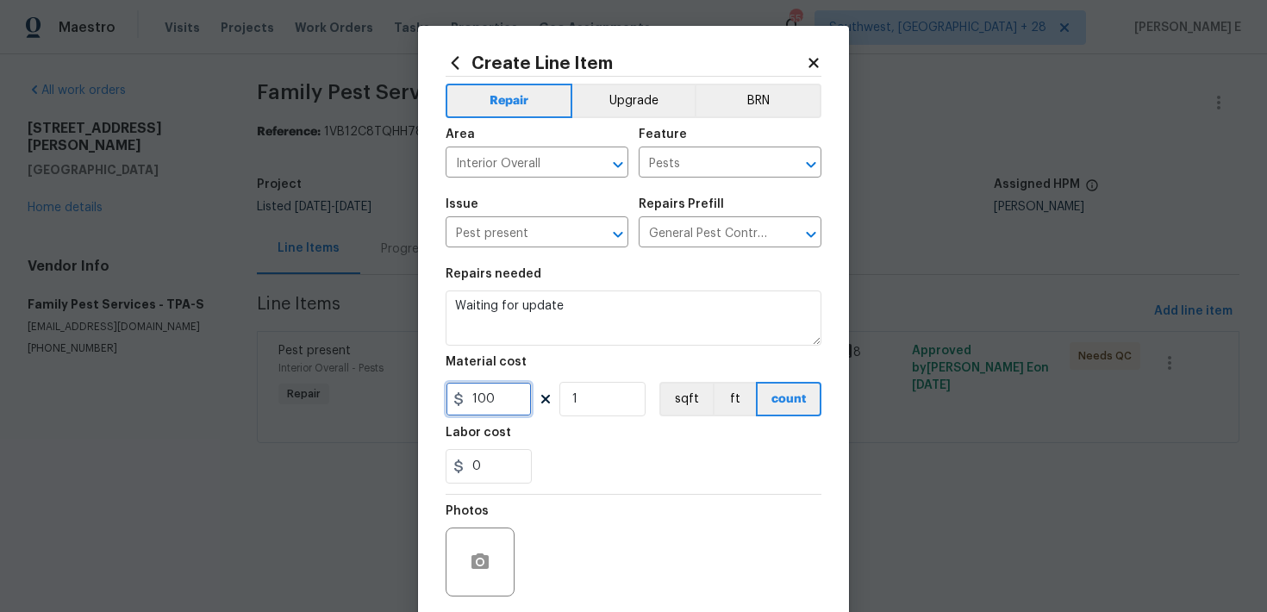
click at [480, 399] on input "100" at bounding box center [489, 399] width 86 height 34
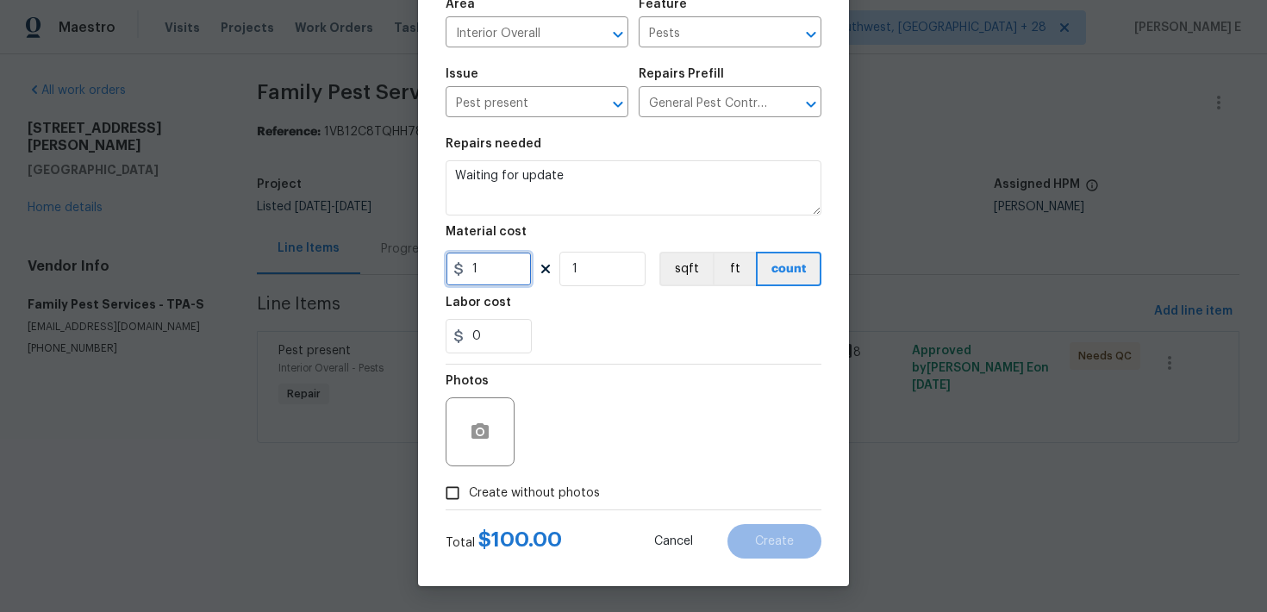
type input "1"
click at [454, 473] on div "Photos" at bounding box center [482, 421] width 72 height 112
click at [461, 502] on input "Create without photos" at bounding box center [452, 493] width 33 height 33
checkbox input "true"
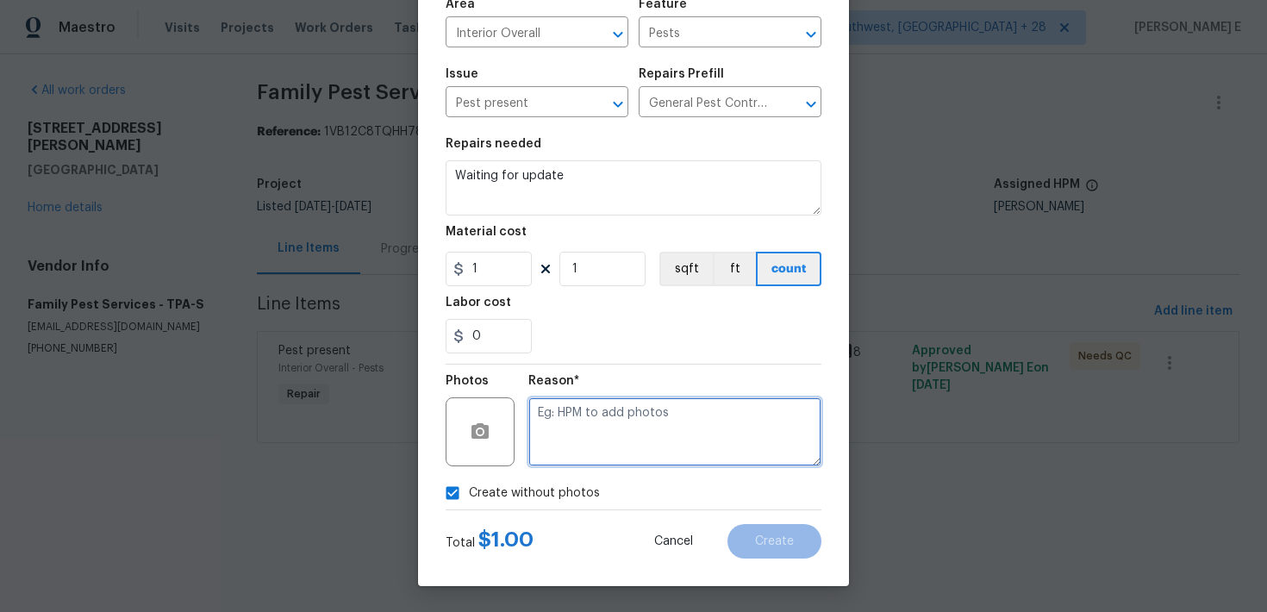
click at [635, 416] on textarea at bounding box center [674, 431] width 293 height 69
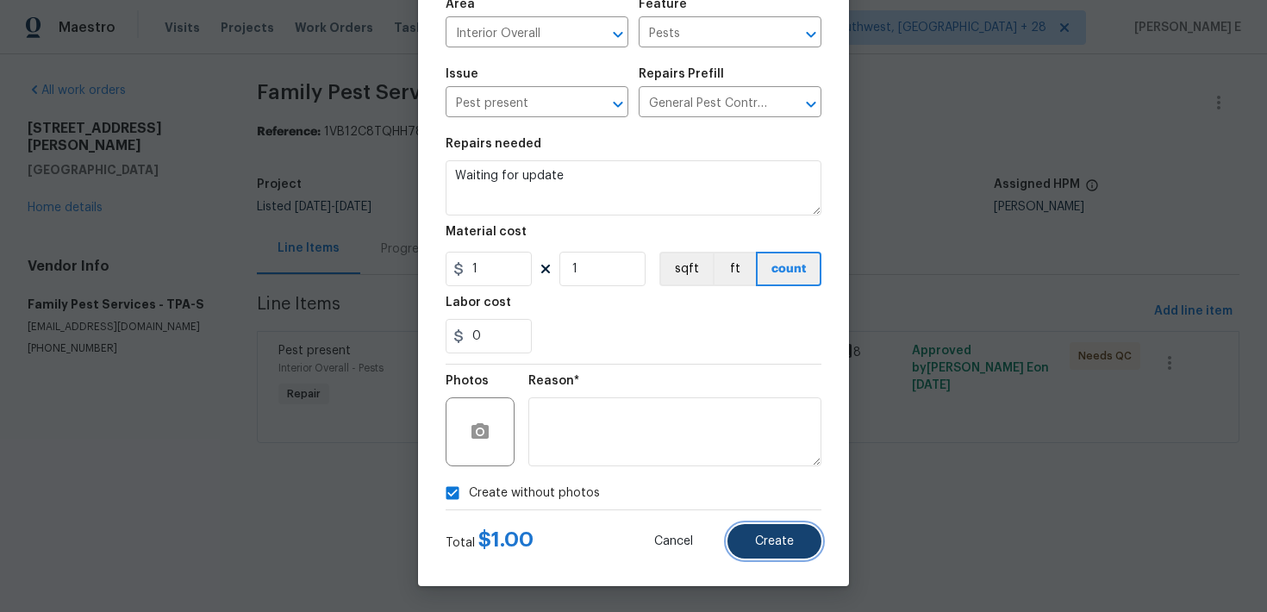
click at [757, 551] on button "Create" at bounding box center [774, 541] width 94 height 34
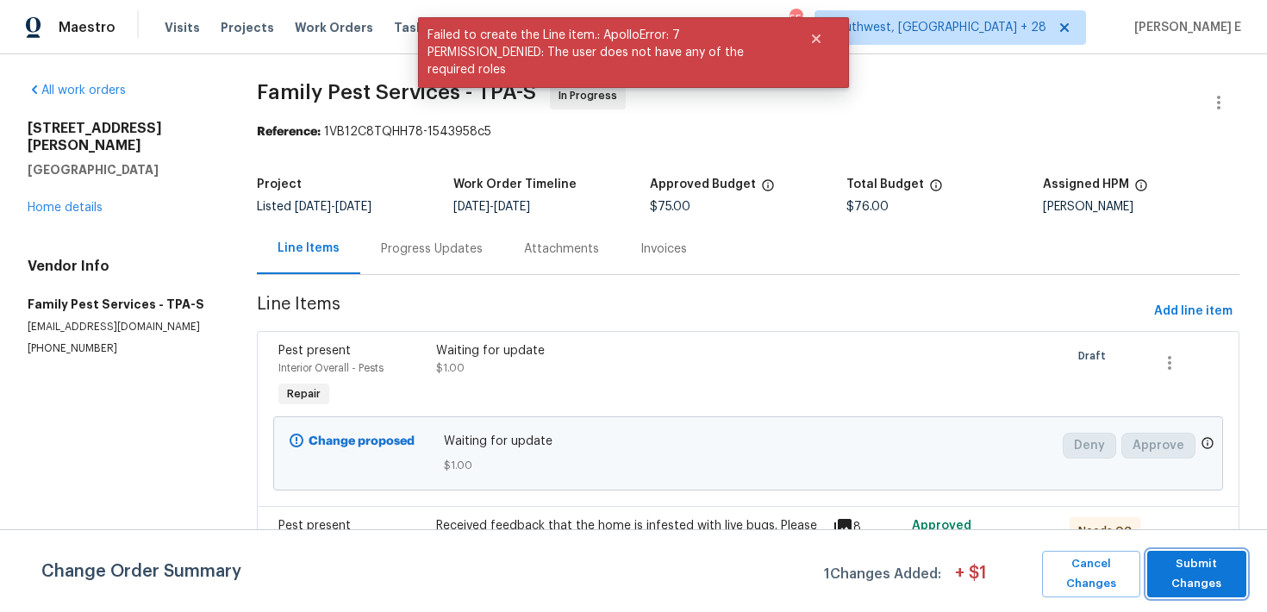
click at [1170, 572] on span "Submit Changes" at bounding box center [1197, 574] width 82 height 40
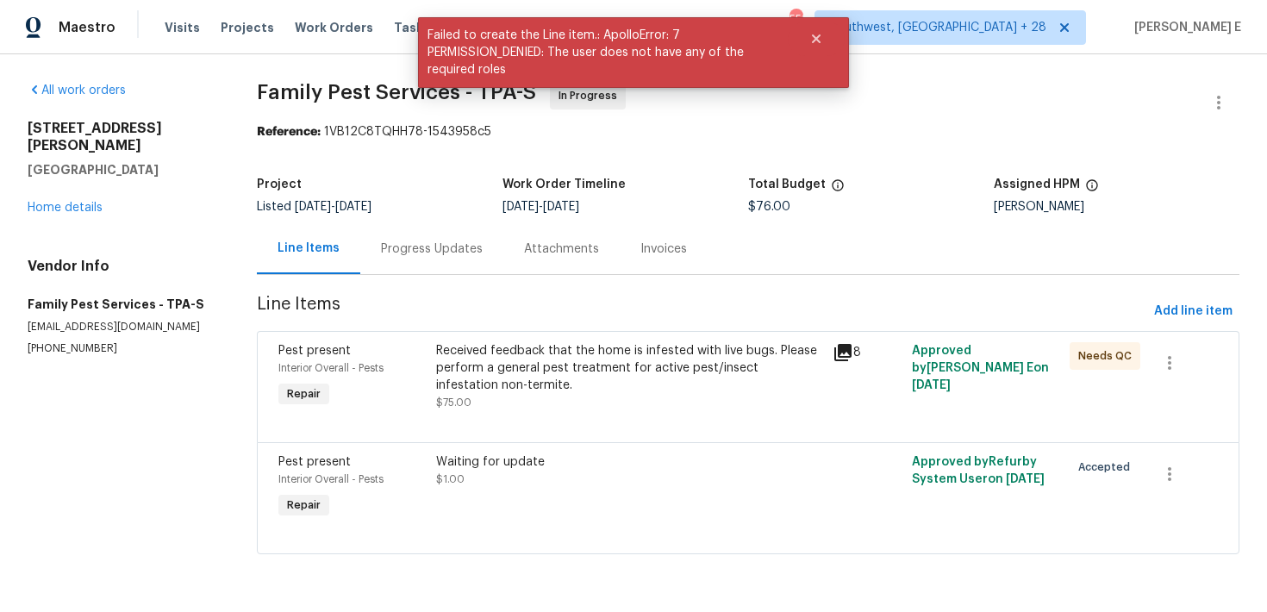
click at [452, 258] on div "Progress Updates" at bounding box center [431, 248] width 143 height 51
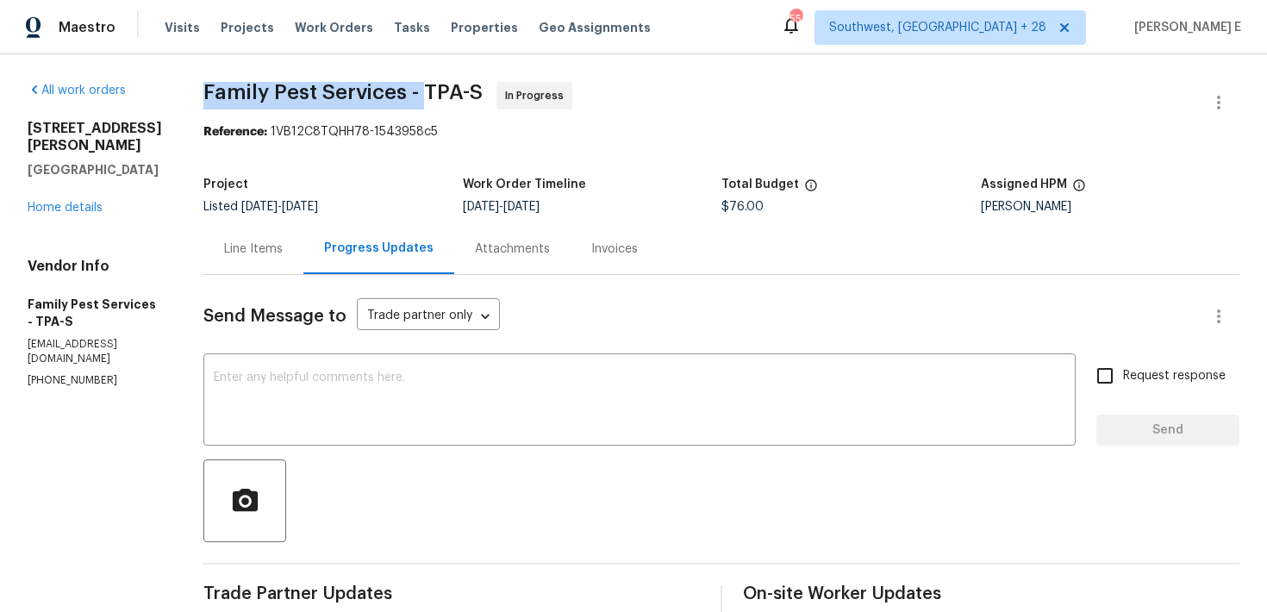
drag, startPoint x: 213, startPoint y: 94, endPoint x: 430, endPoint y: 91, distance: 217.2
click at [430, 91] on span "Family Pest Services - TPA-S" at bounding box center [342, 92] width 279 height 21
copy span "Family Pest Services -"
